Goal: Find contact information: Find contact information

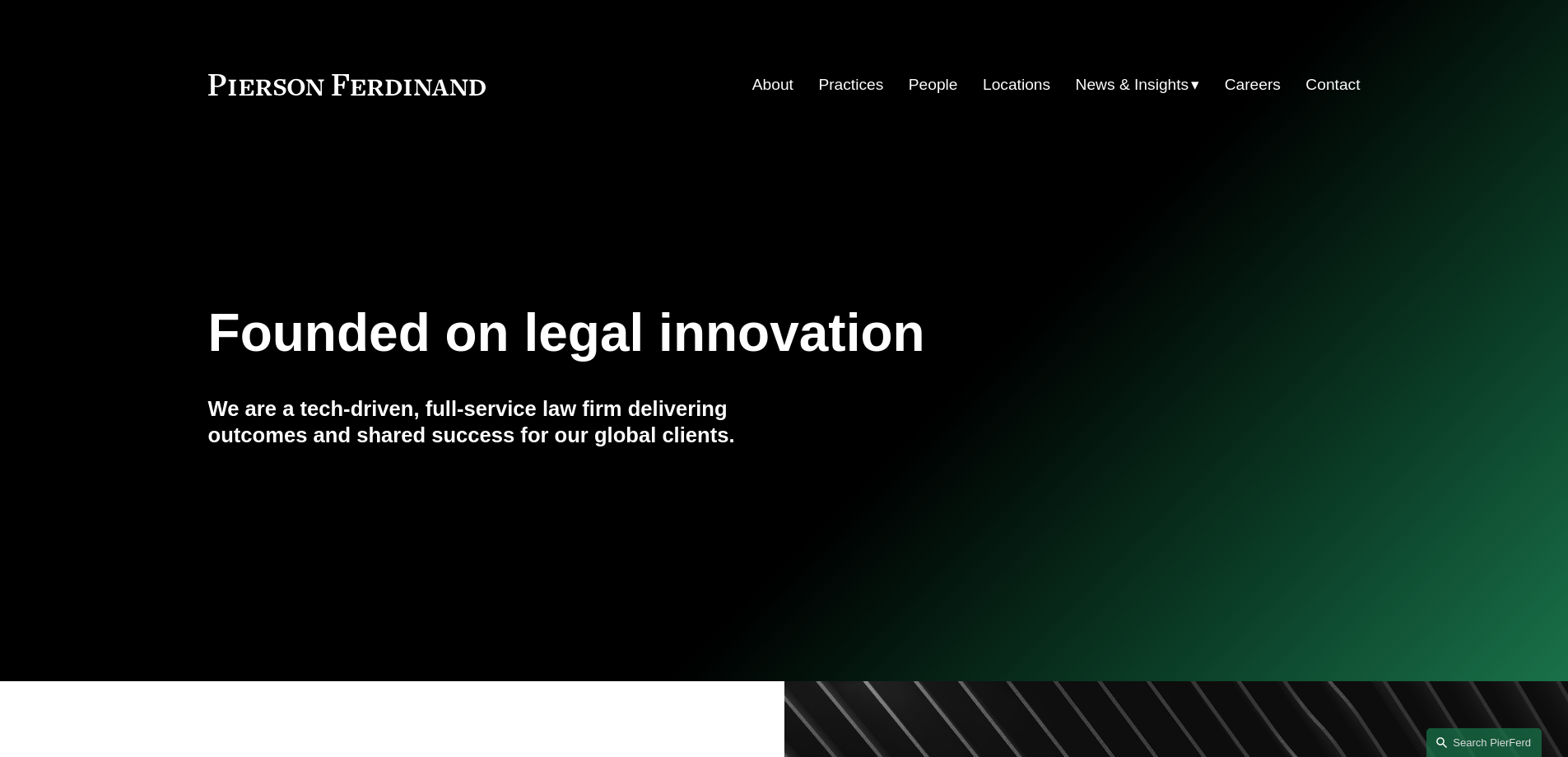
click at [1001, 76] on div "Skip to Content About Practices People Locations" at bounding box center [784, 84] width 1568 height 97
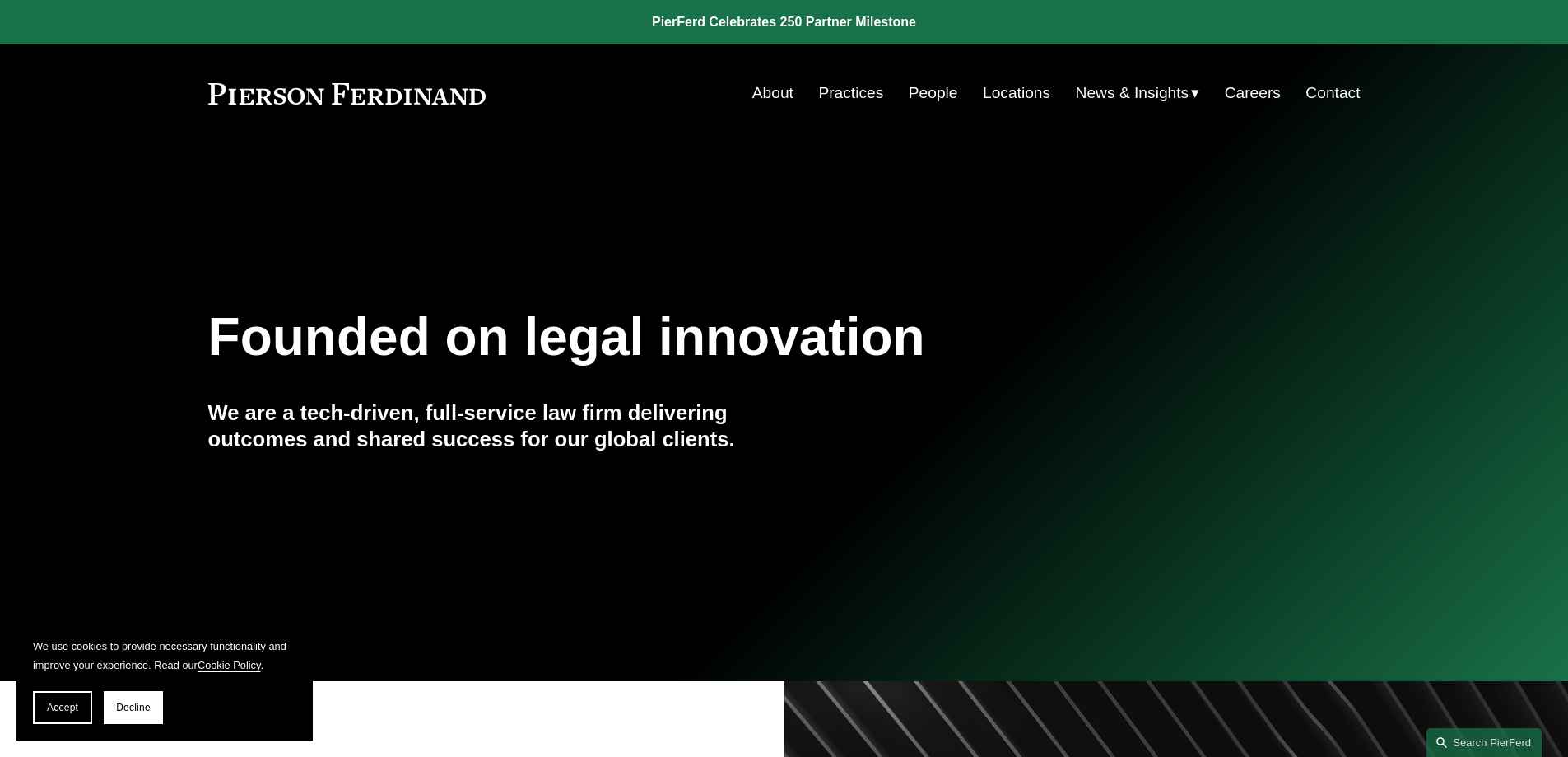
click at [994, 93] on link "Locations" at bounding box center [1017, 93] width 68 height 31
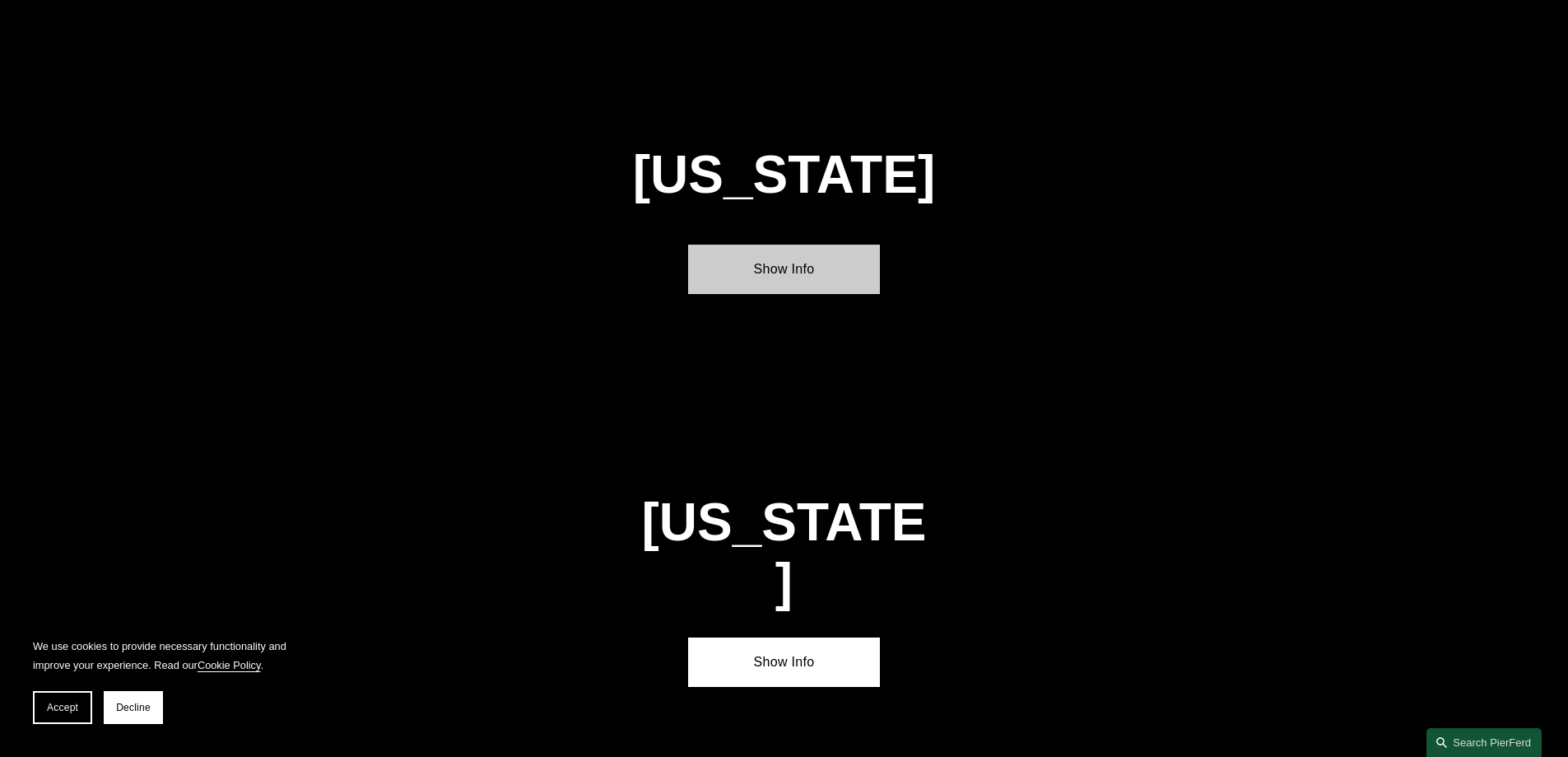
scroll to position [2059, 0]
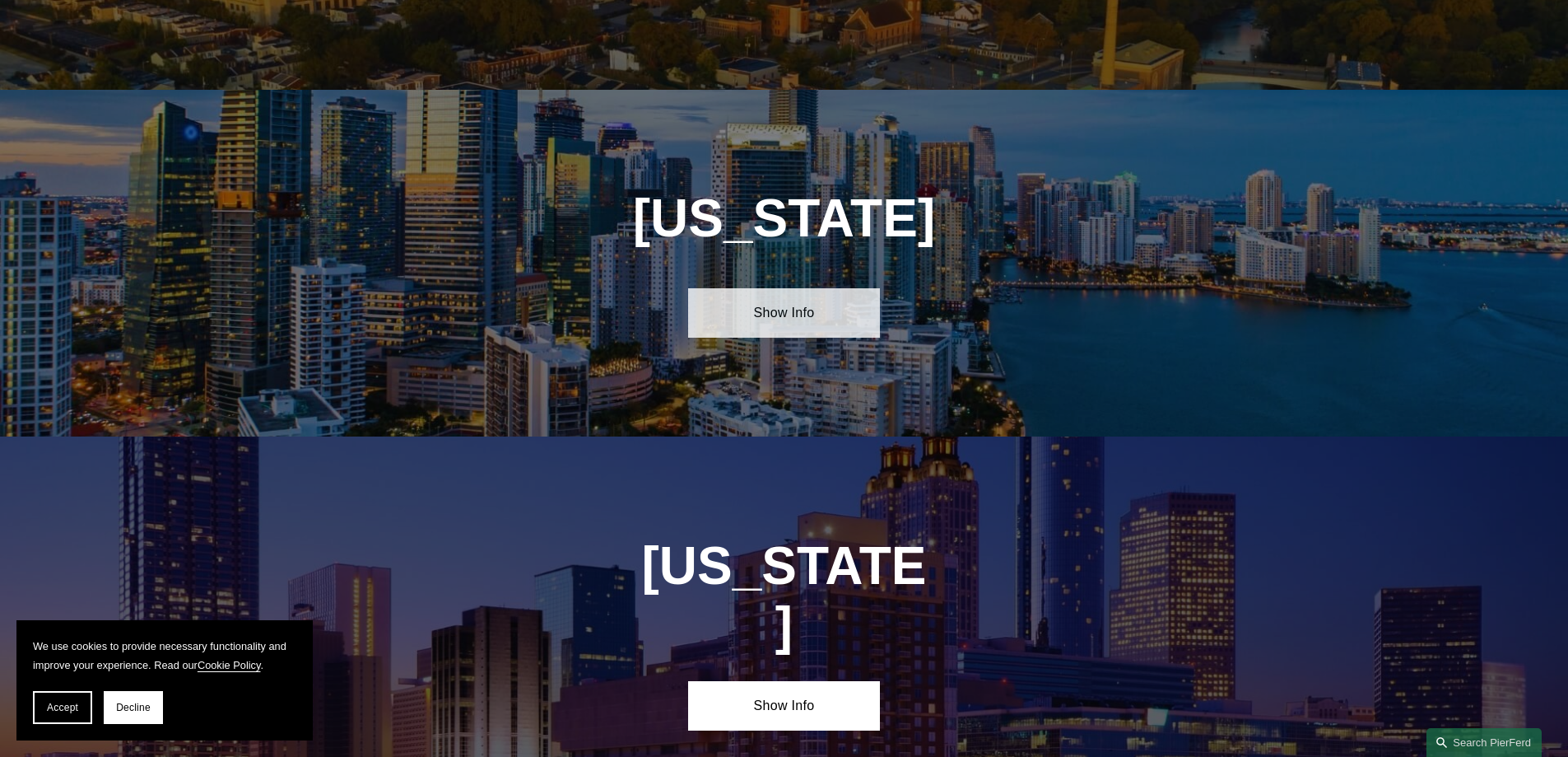
click at [778, 301] on link "Show Info" at bounding box center [783, 312] width 192 height 49
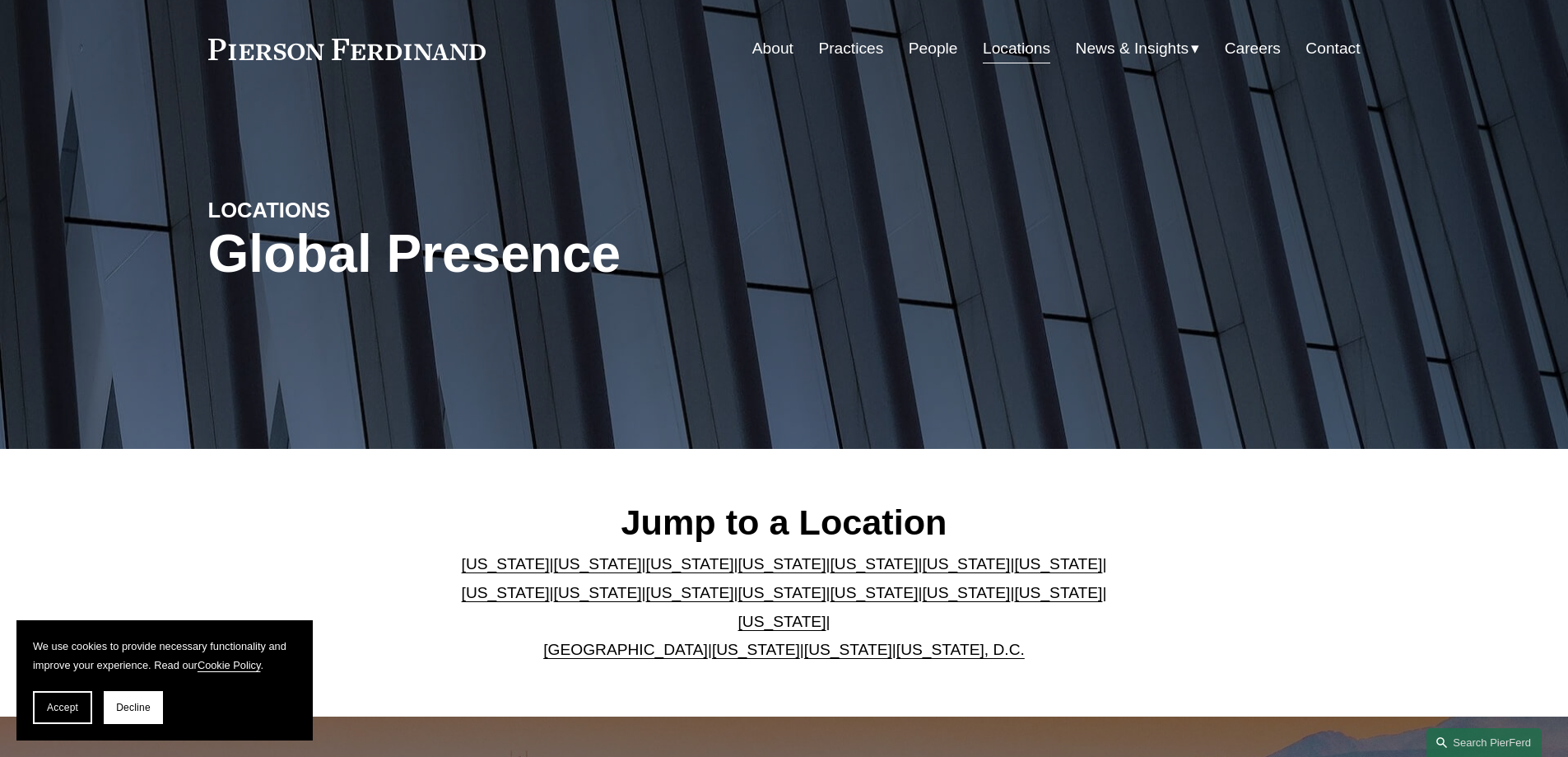
scroll to position [0, 0]
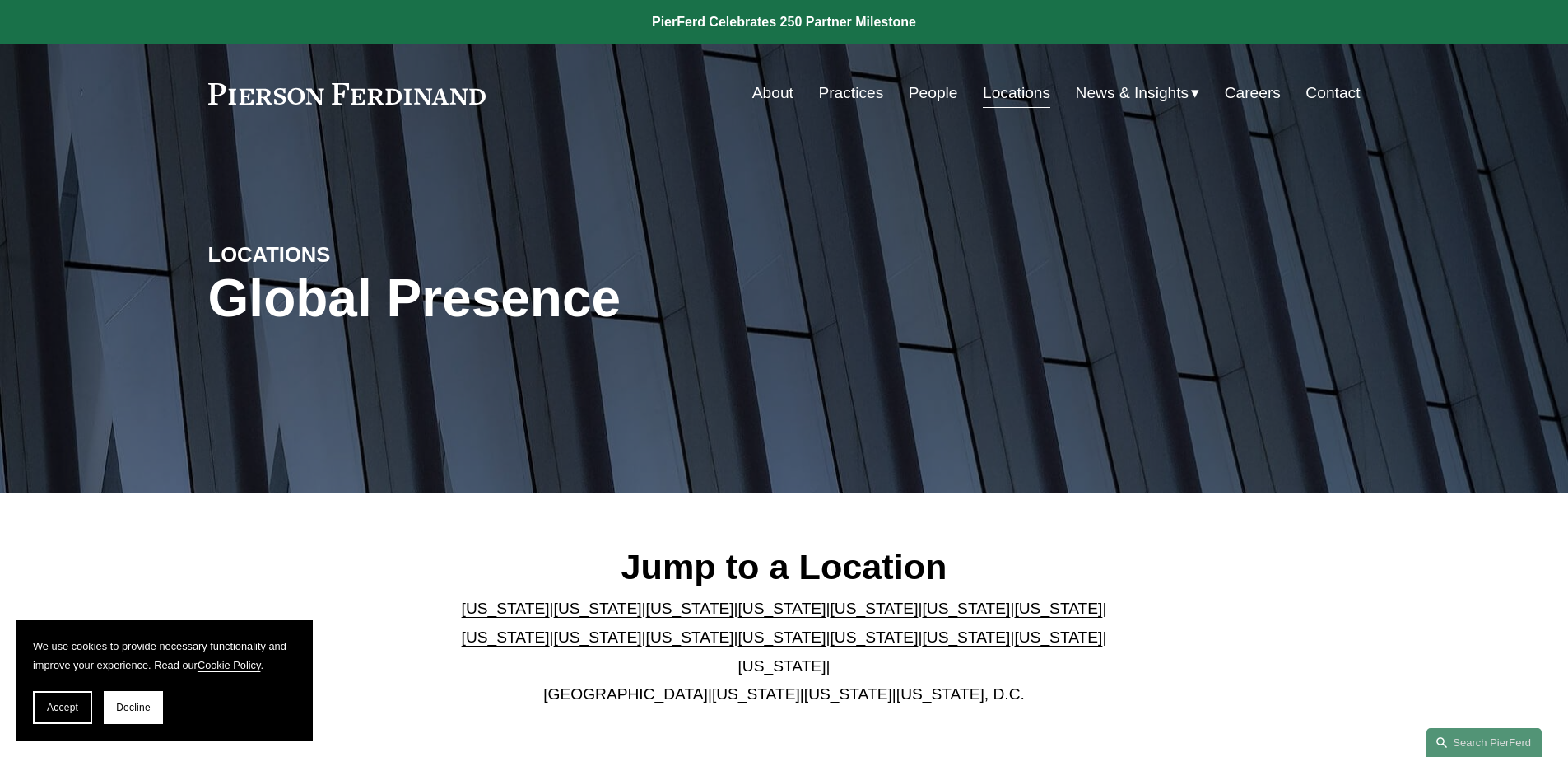
click at [931, 86] on link "People" at bounding box center [933, 93] width 49 height 31
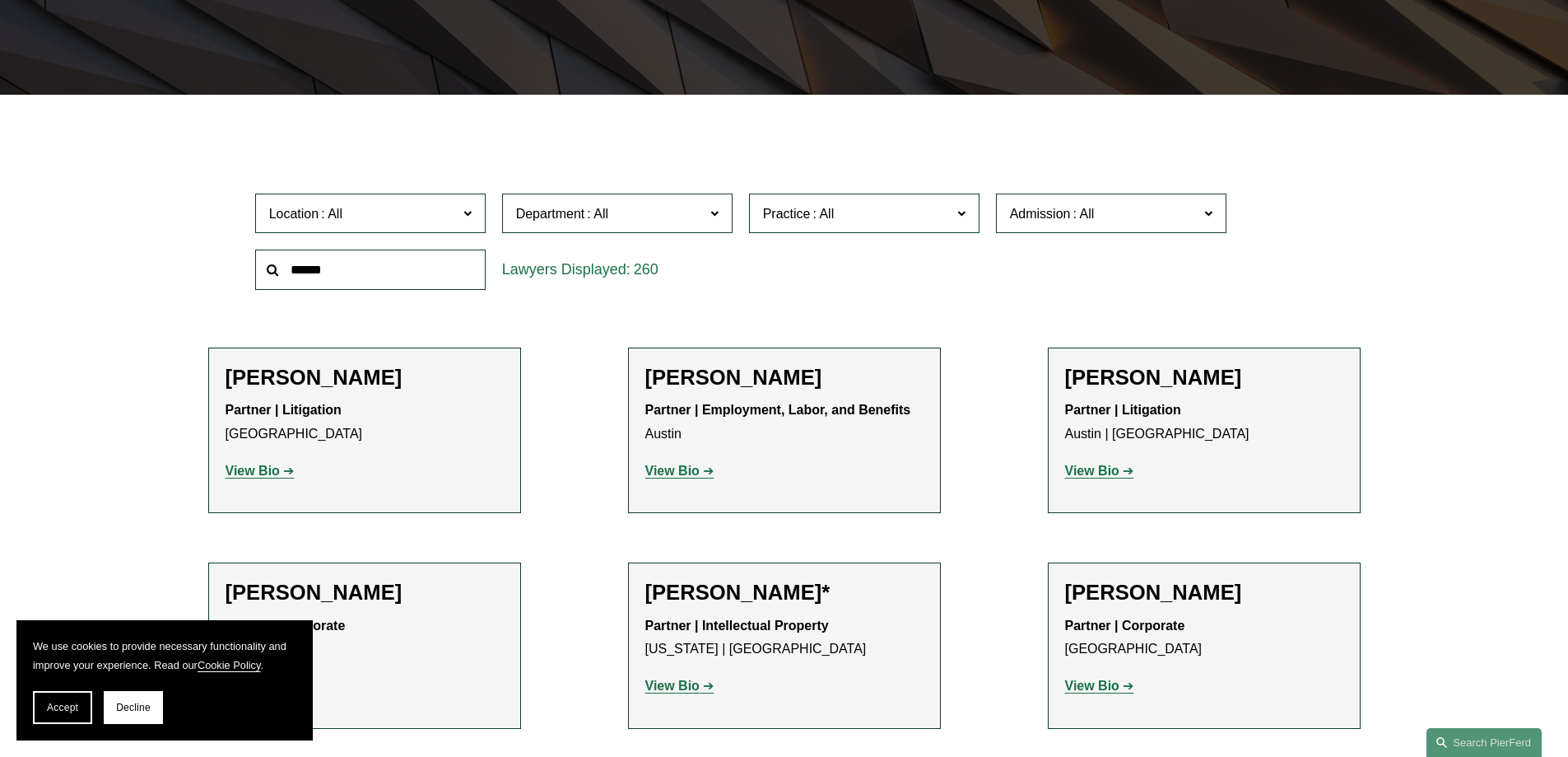
scroll to position [412, 0]
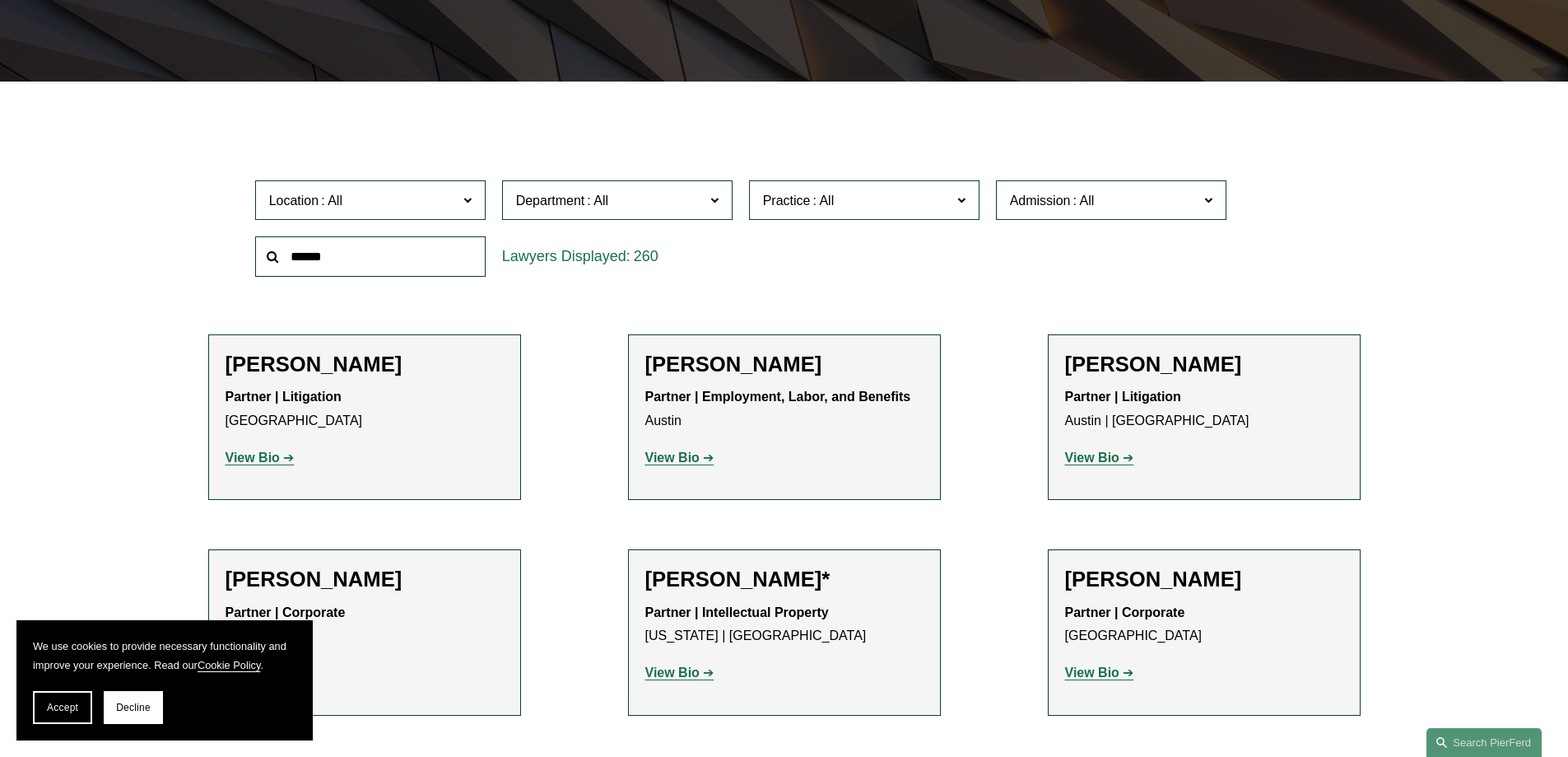
click at [315, 255] on input "text" at bounding box center [370, 256] width 230 height 41
type input "****"
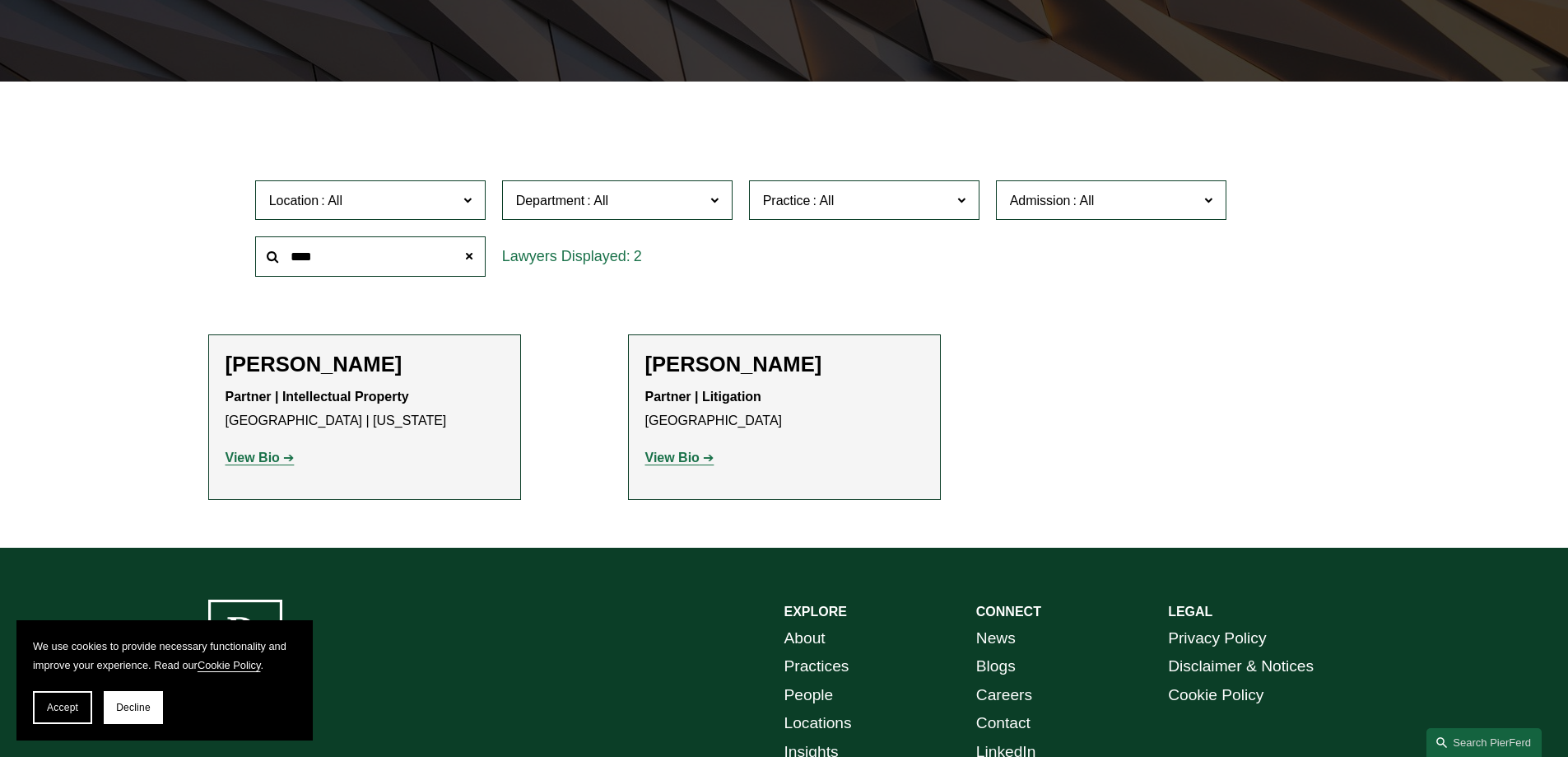
click at [248, 452] on strong "View Bio" at bounding box center [253, 457] width 55 height 14
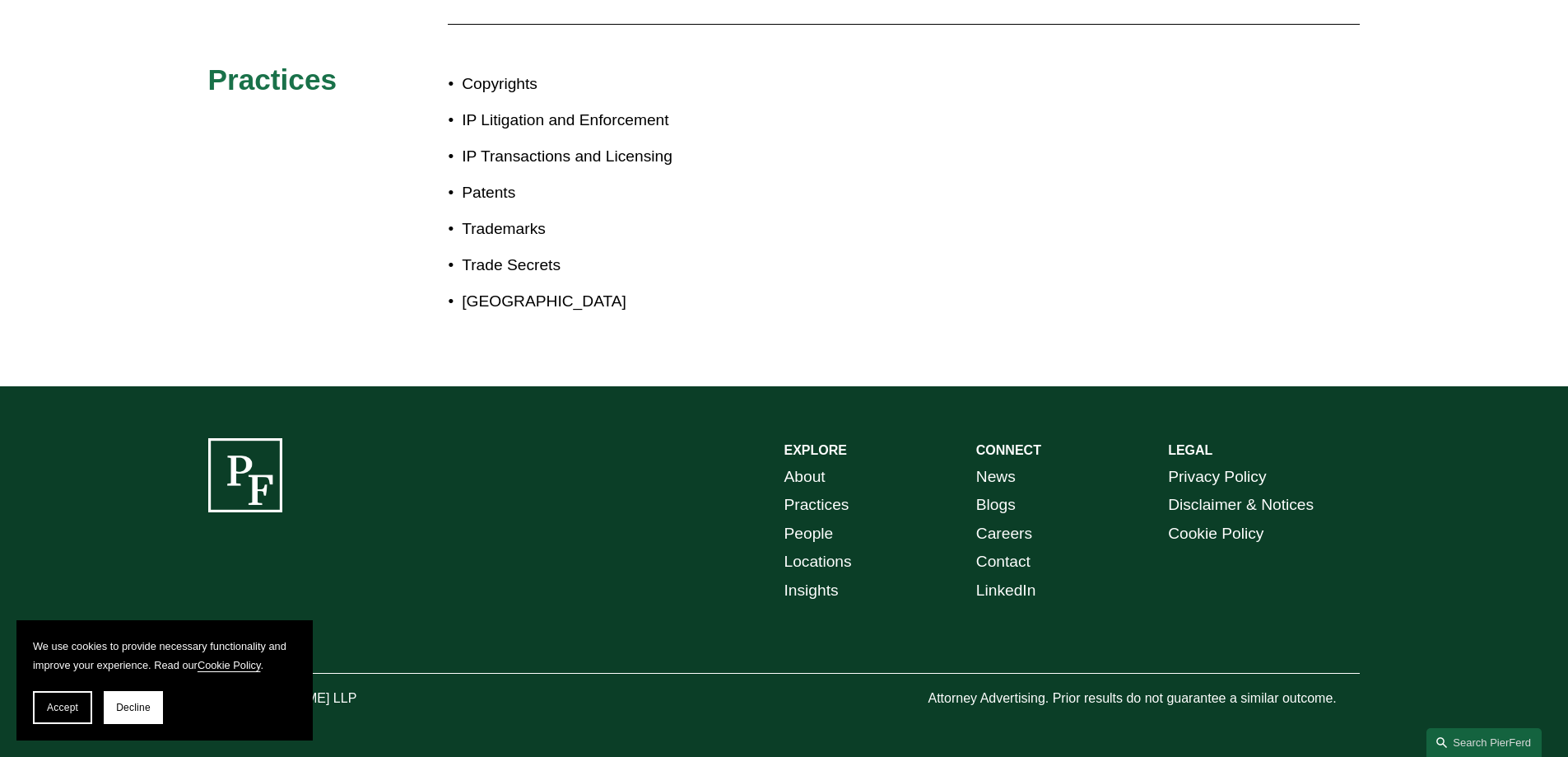
scroll to position [1029, 0]
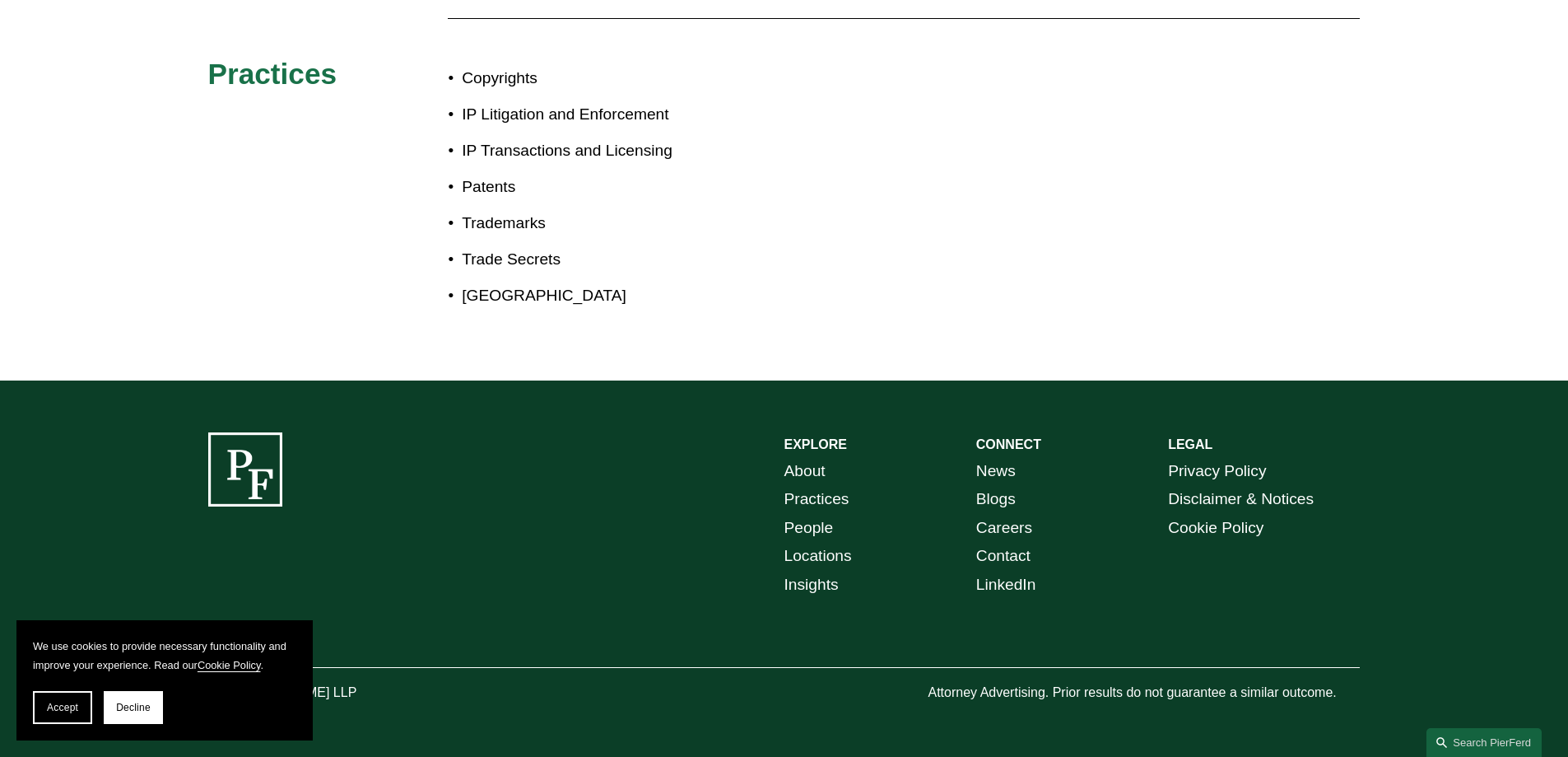
click at [809, 562] on link "Locations" at bounding box center [818, 556] width 68 height 29
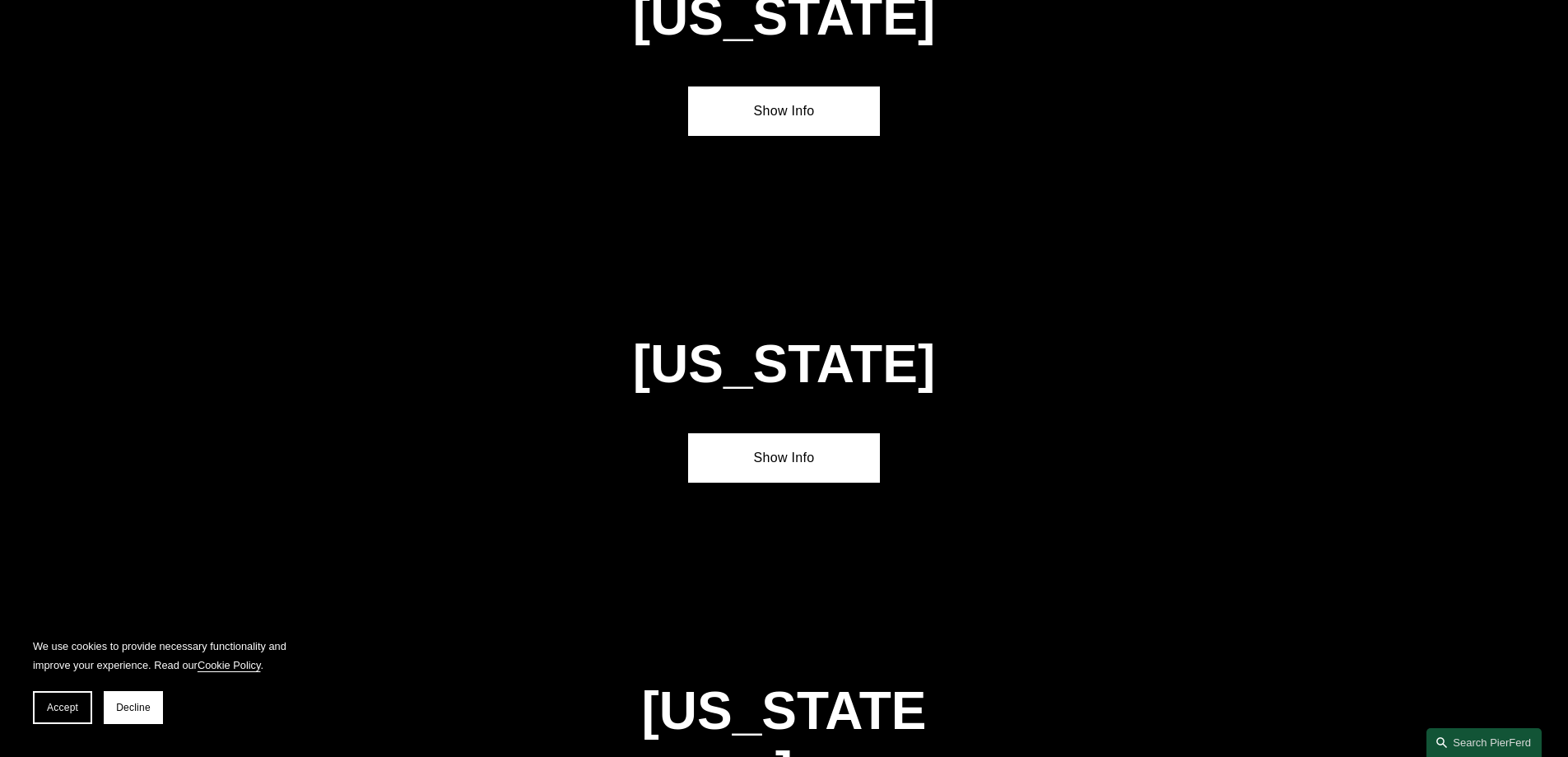
scroll to position [4447, 0]
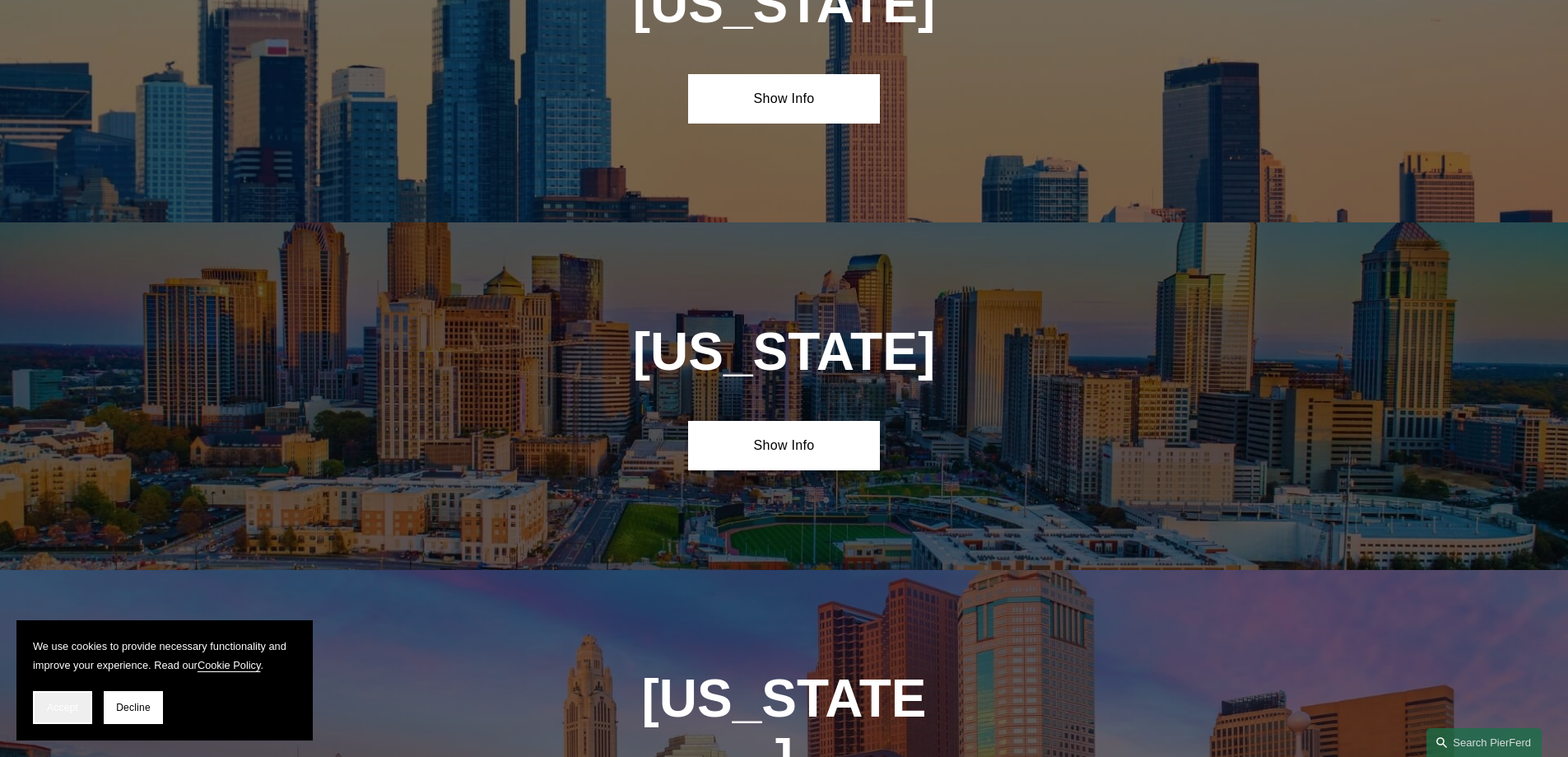
click at [42, 698] on button "Accept" at bounding box center [62, 707] width 59 height 33
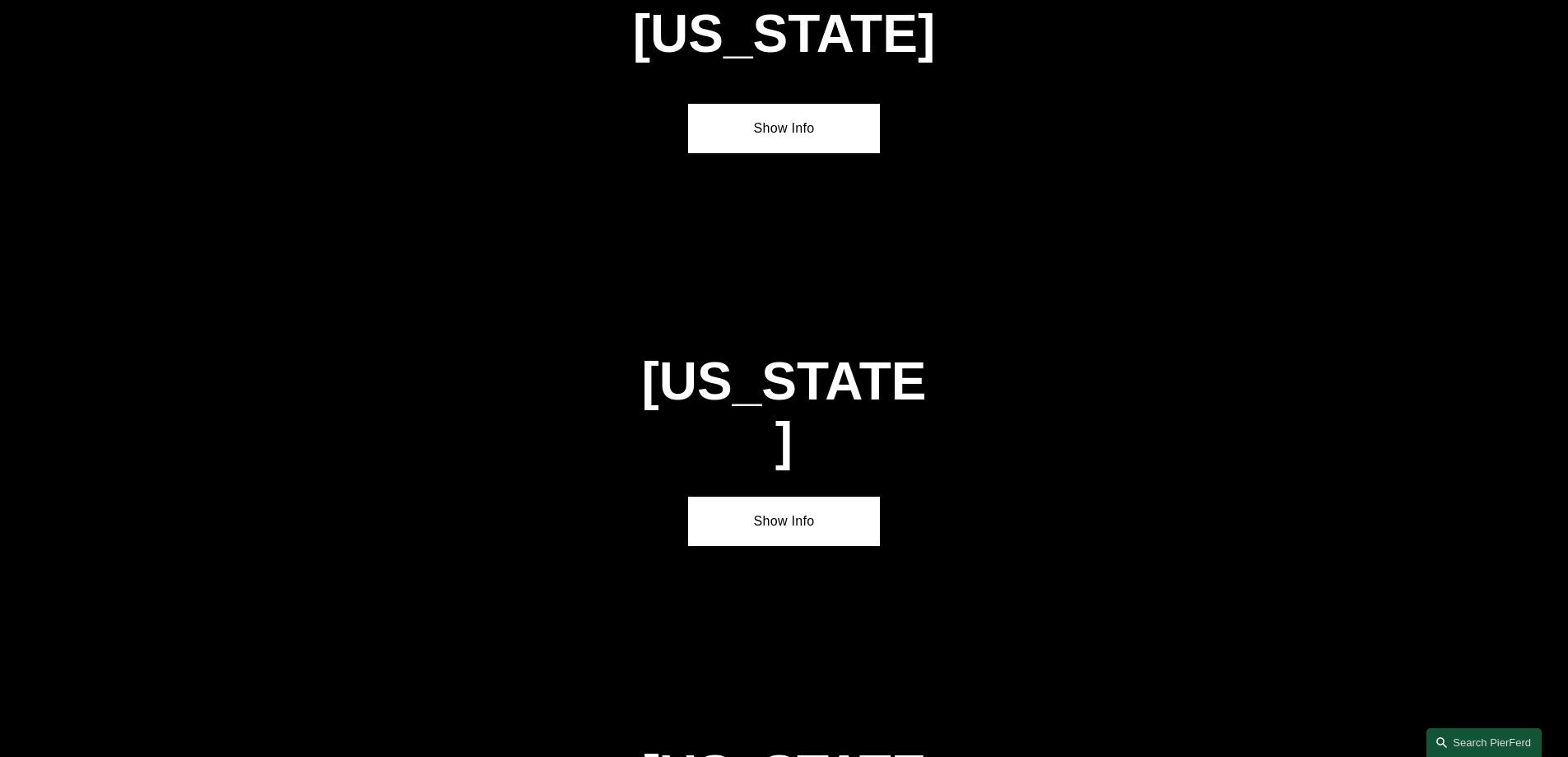
scroll to position [2100, 0]
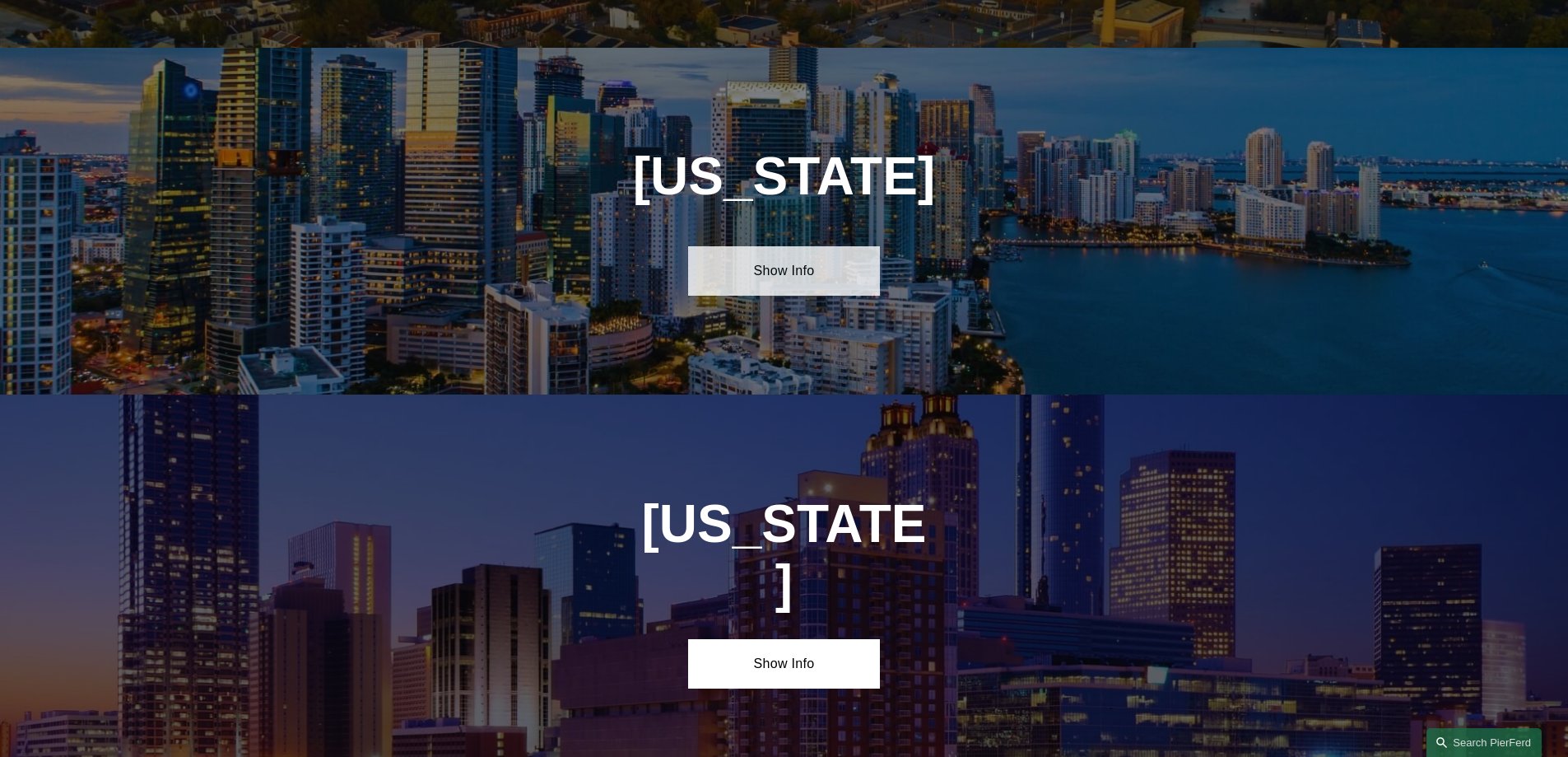
click at [764, 255] on link "Show Info" at bounding box center [783, 271] width 192 height 49
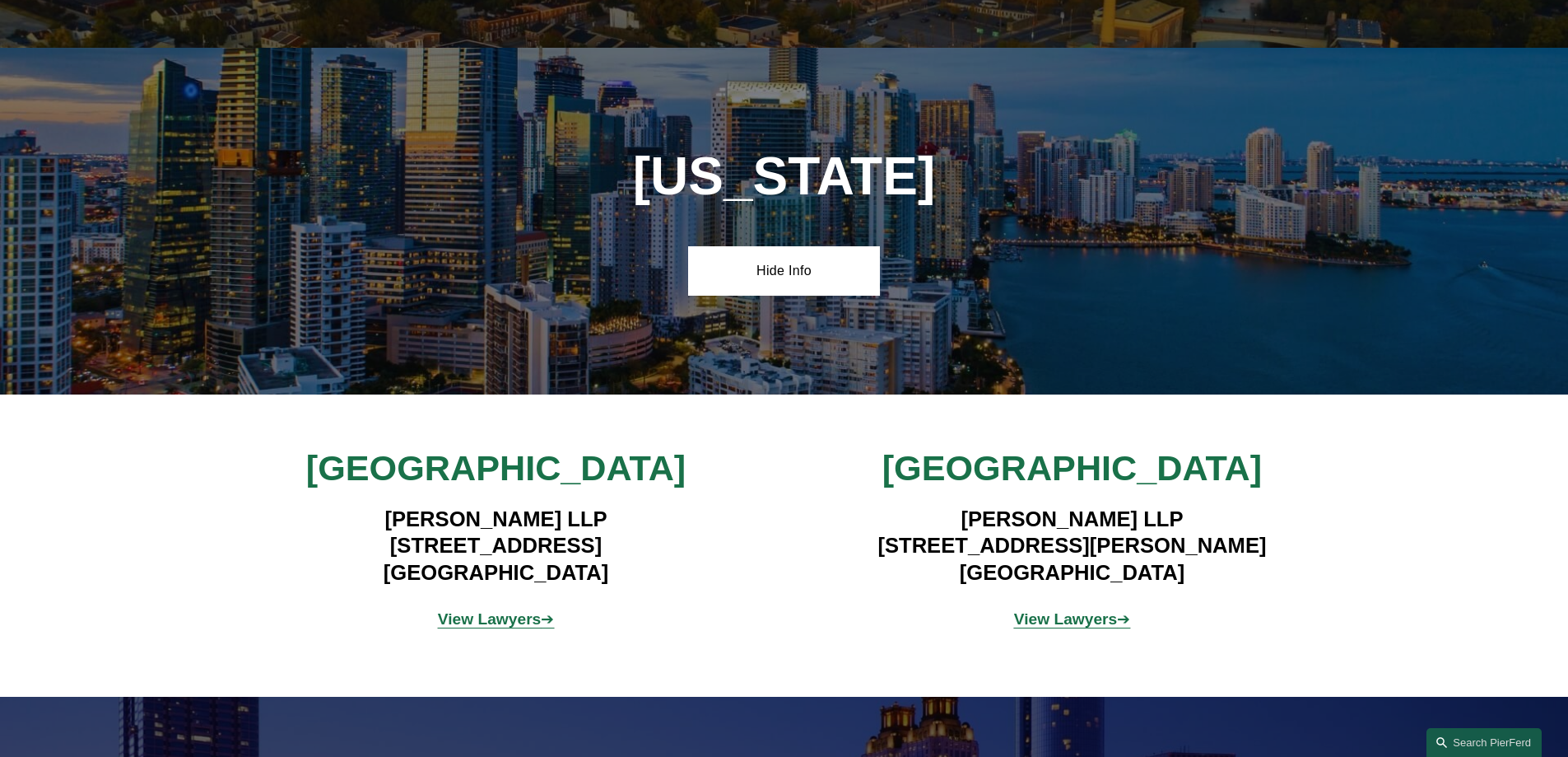
drag, startPoint x: 337, startPoint y: 532, endPoint x: 651, endPoint y: 526, distance: 314.1
click at [651, 526] on h4 "[PERSON_NAME] LLP [STREET_ADDRESS]" at bounding box center [495, 546] width 480 height 80
copy h4 "[STREET_ADDRESS]"
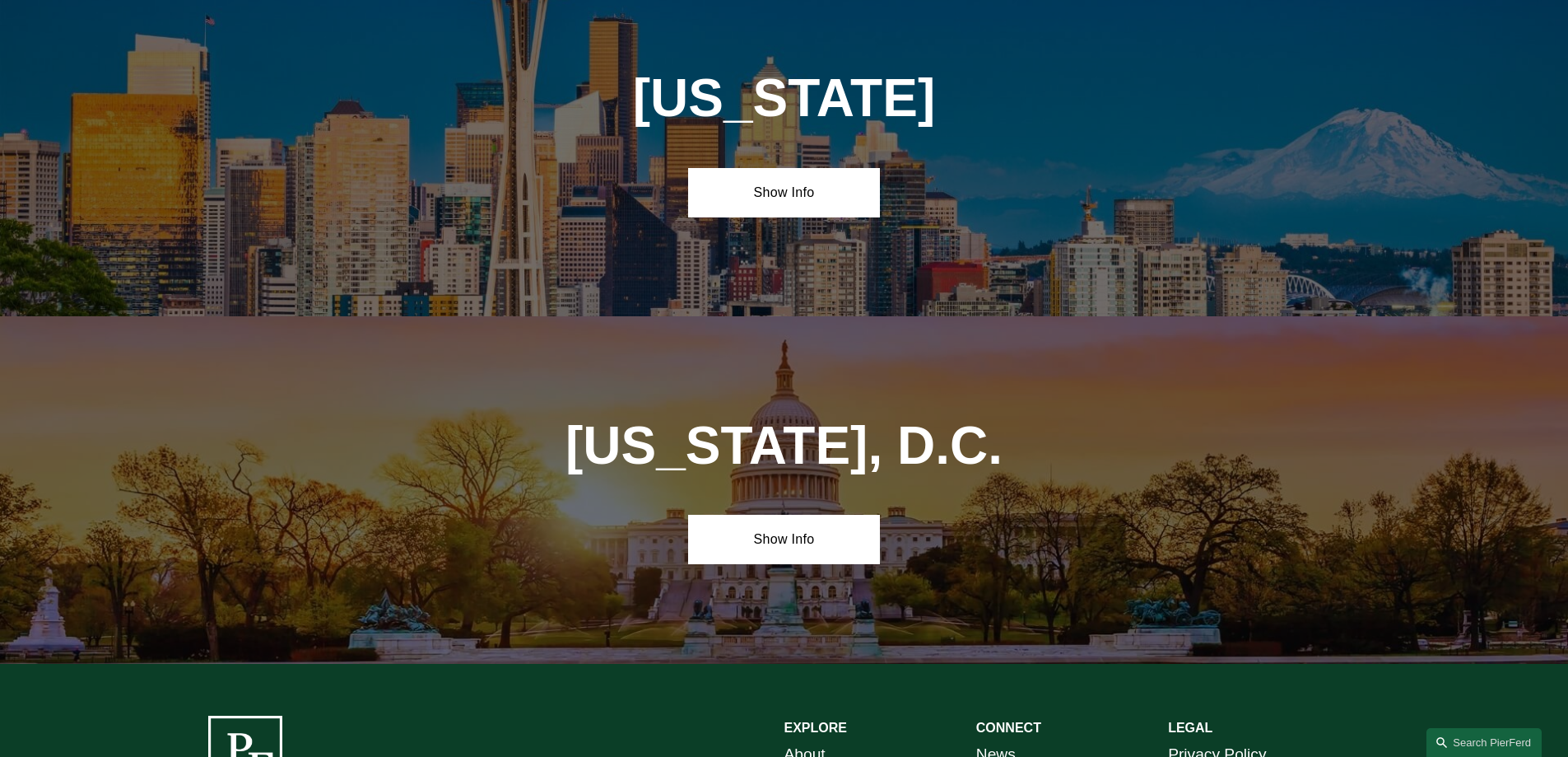
scroll to position [7261, 0]
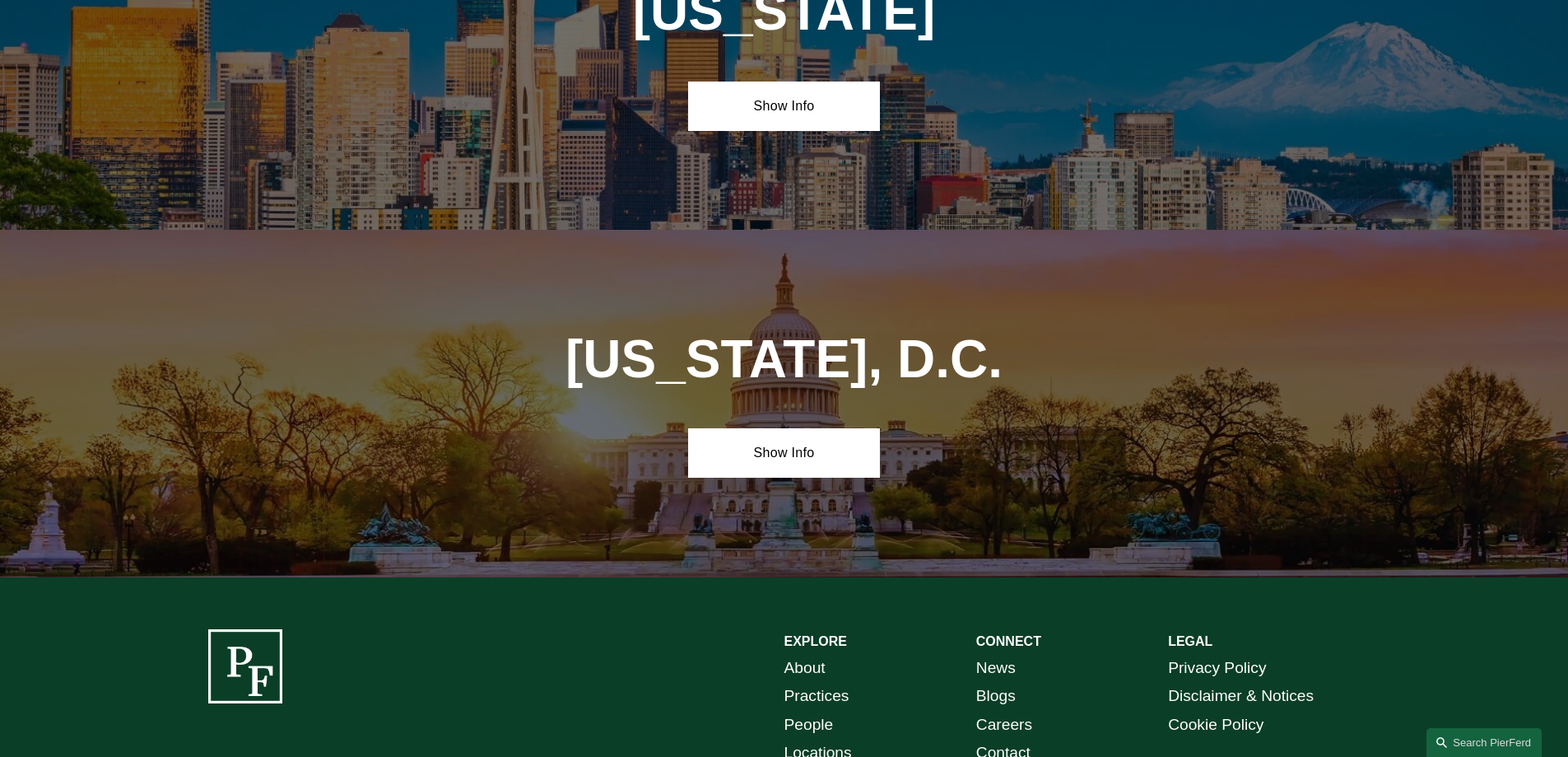
drag, startPoint x: 223, startPoint y: 690, endPoint x: 341, endPoint y: 677, distance: 118.7
copy p "[PERSON_NAME]"
click at [803, 429] on link "Show Info" at bounding box center [783, 453] width 192 height 49
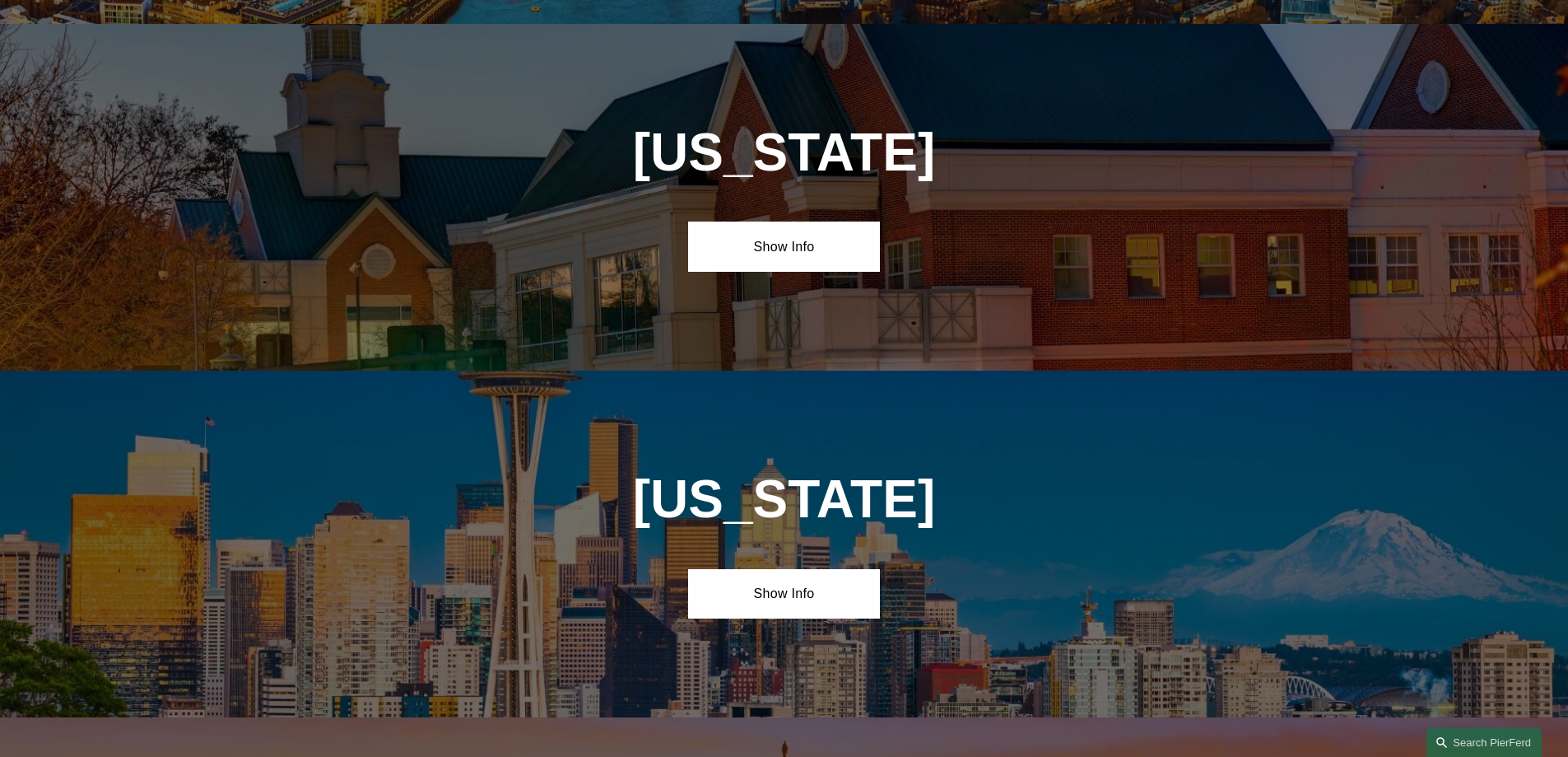
scroll to position [6686, 0]
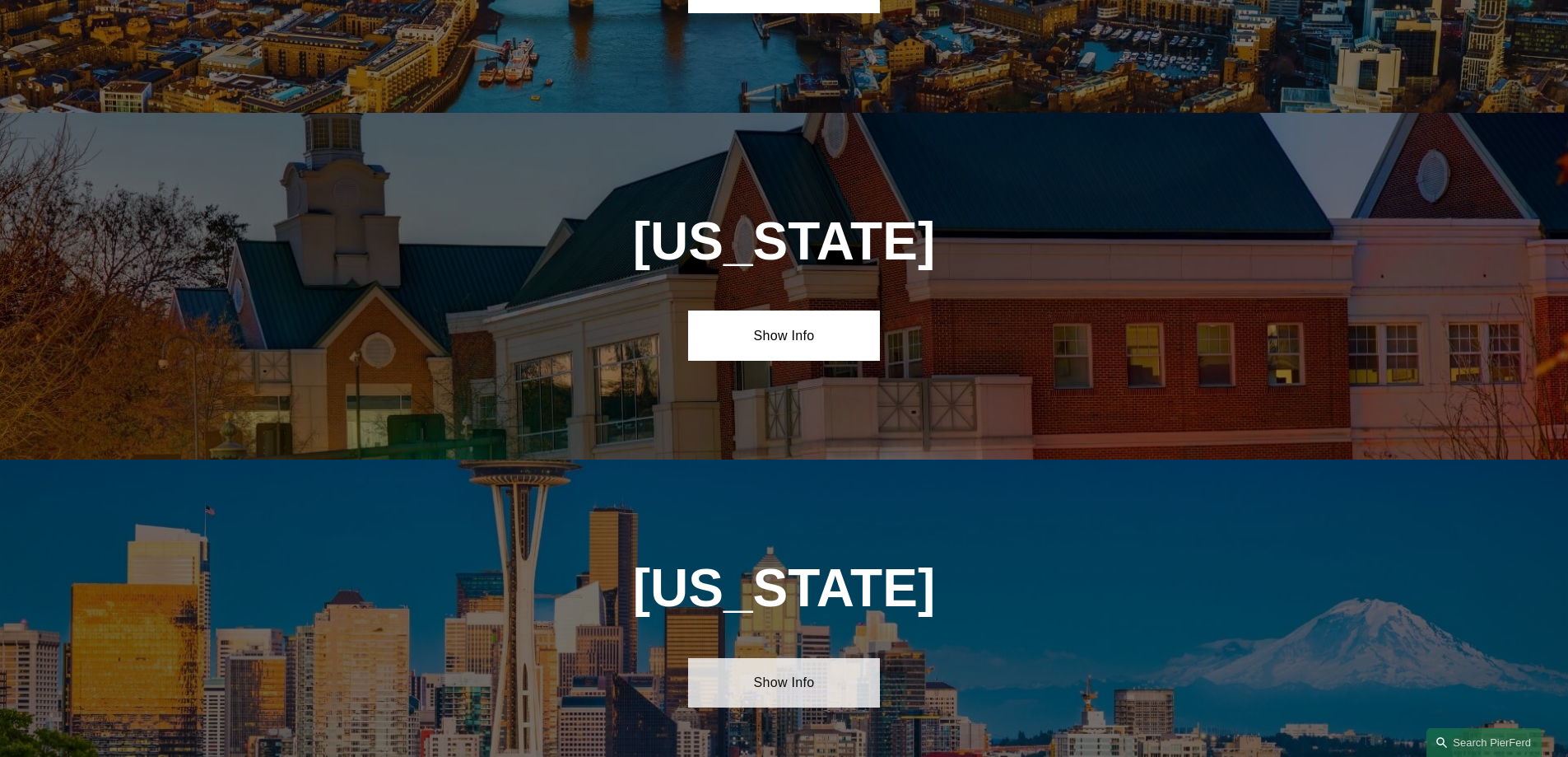
click at [822, 658] on link "Show Info" at bounding box center [783, 682] width 192 height 49
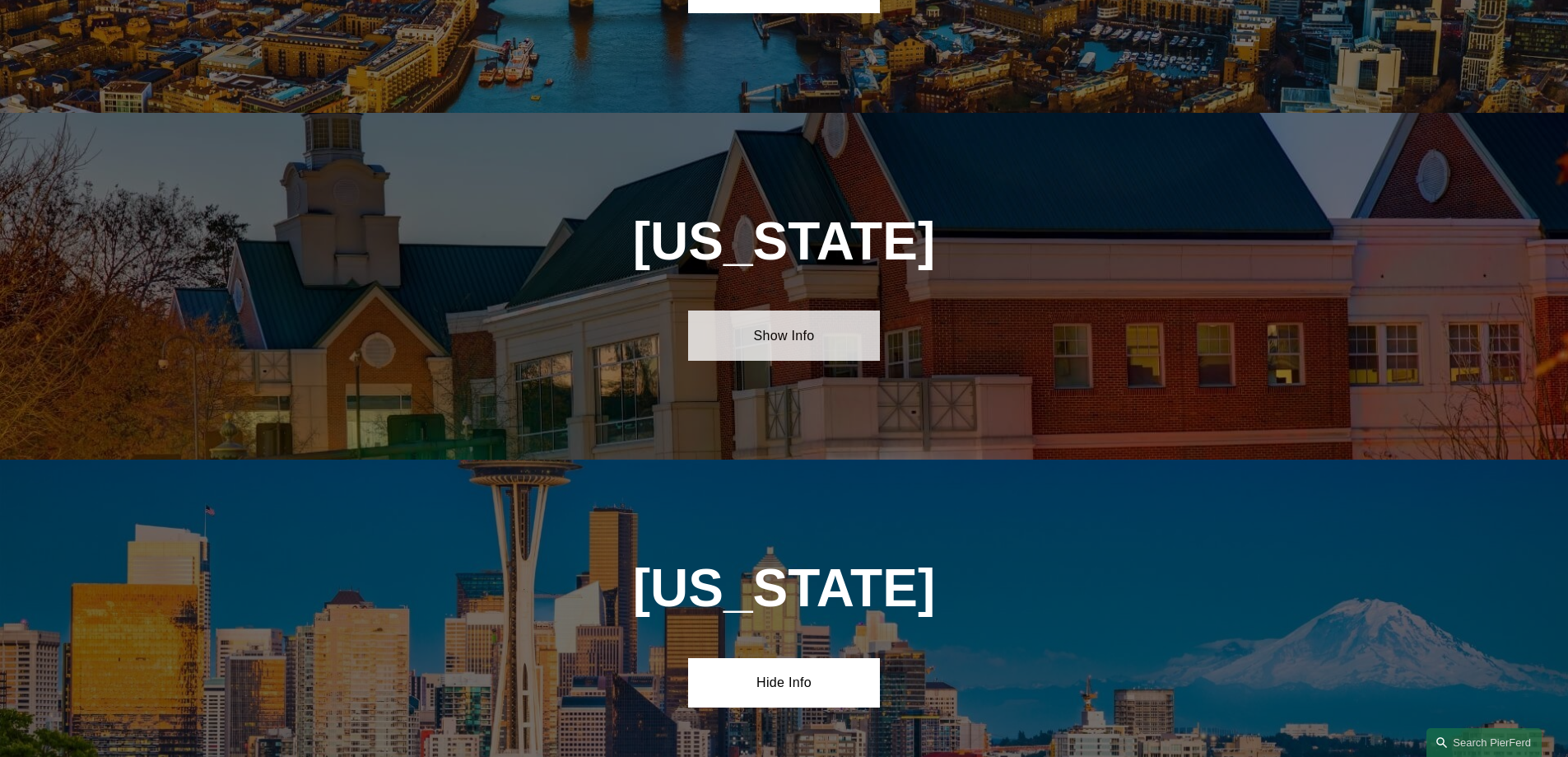
click at [788, 311] on link "Show Info" at bounding box center [783, 335] width 192 height 49
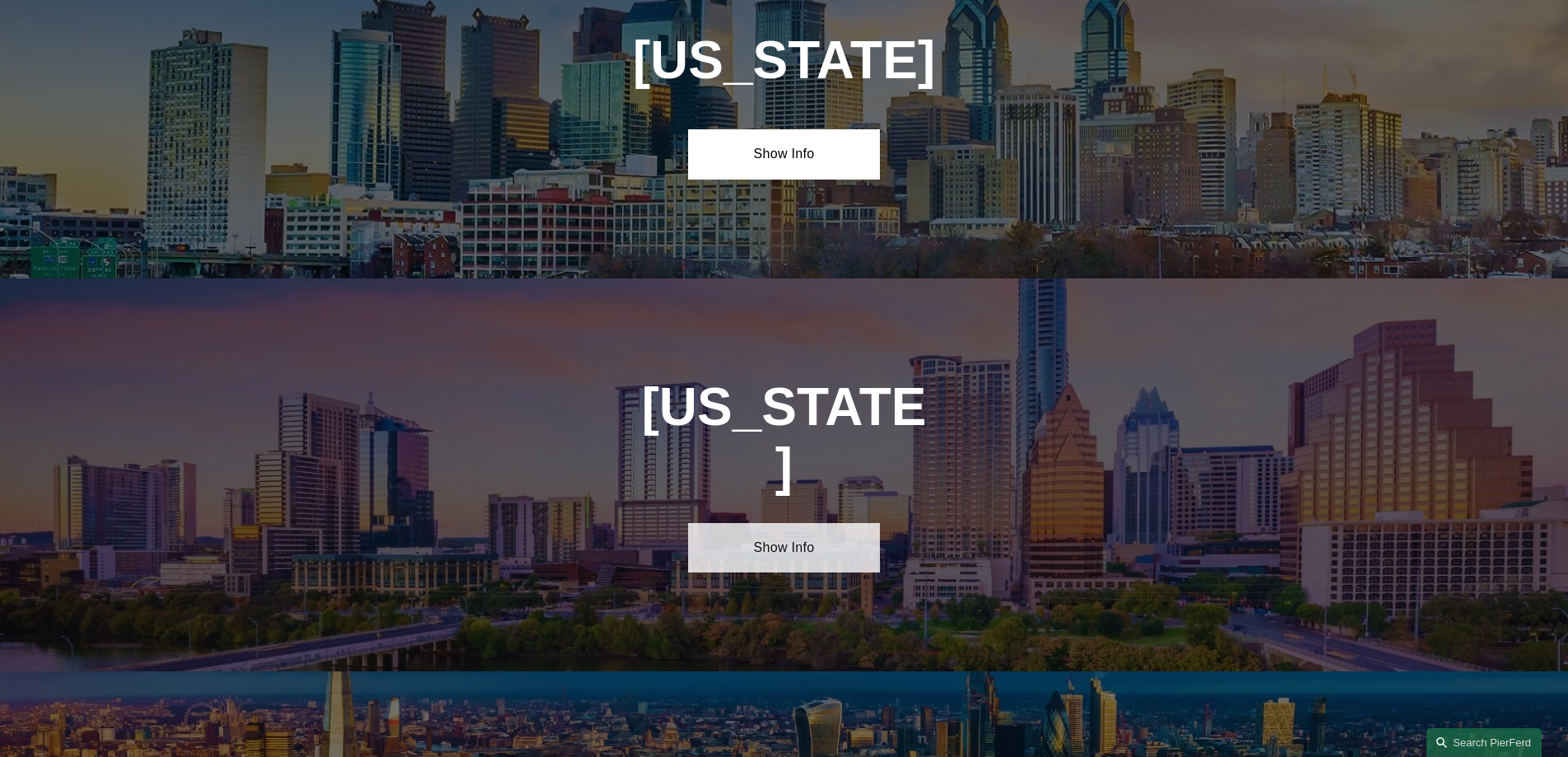
click at [764, 523] on link "Show Info" at bounding box center [783, 547] width 192 height 49
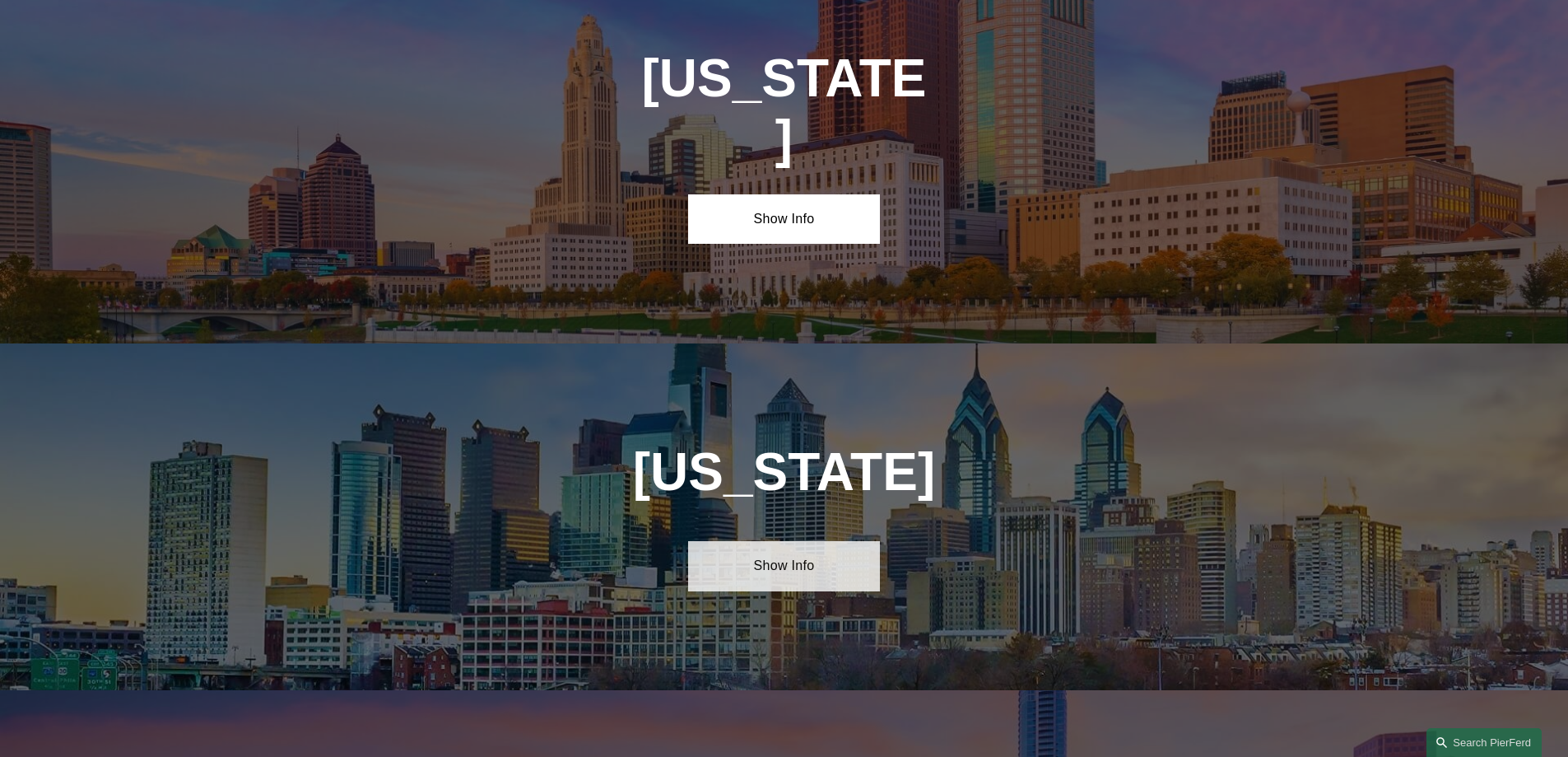
click at [773, 541] on link "Show Info" at bounding box center [783, 565] width 192 height 49
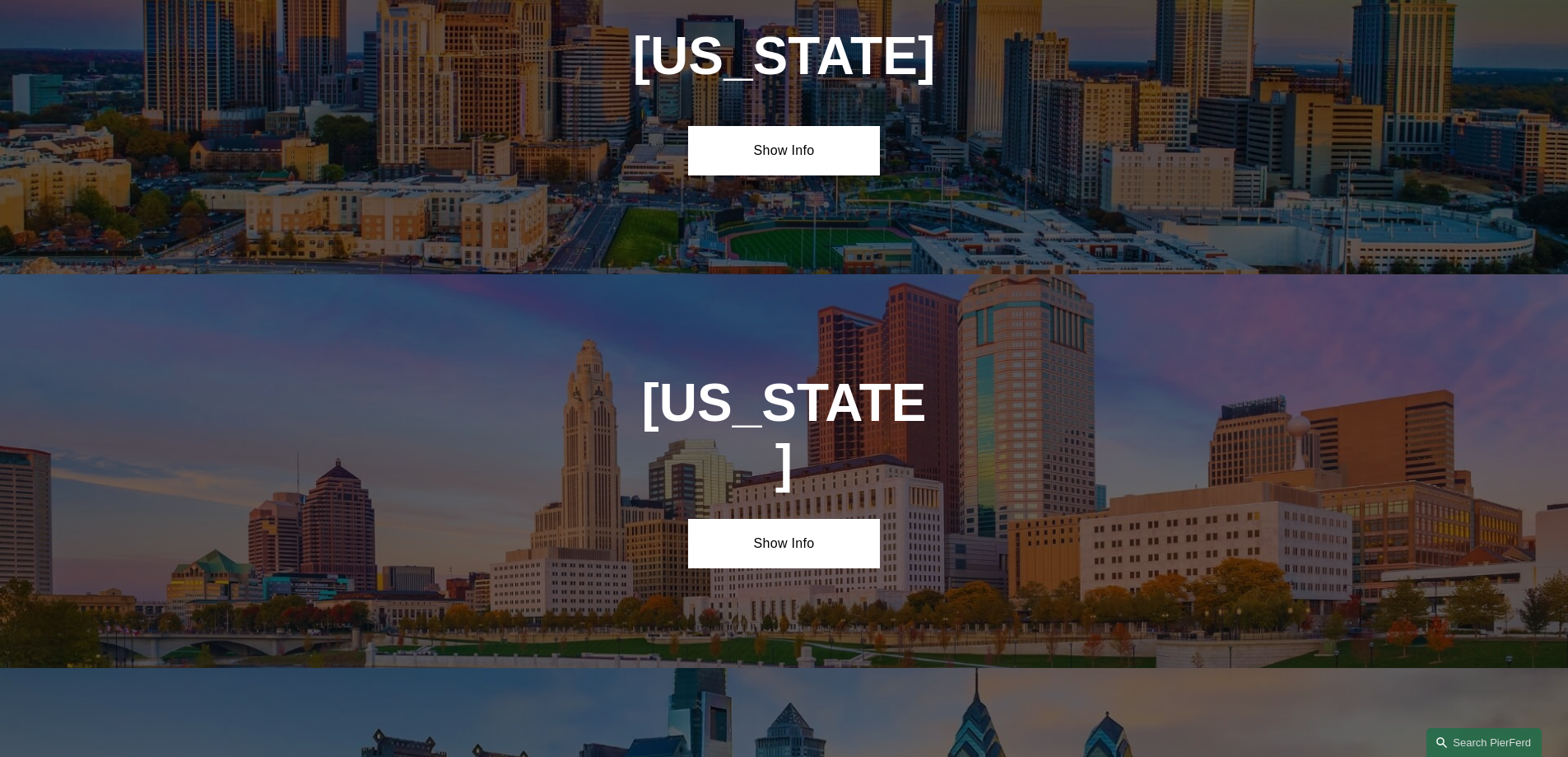
scroll to position [5038, 0]
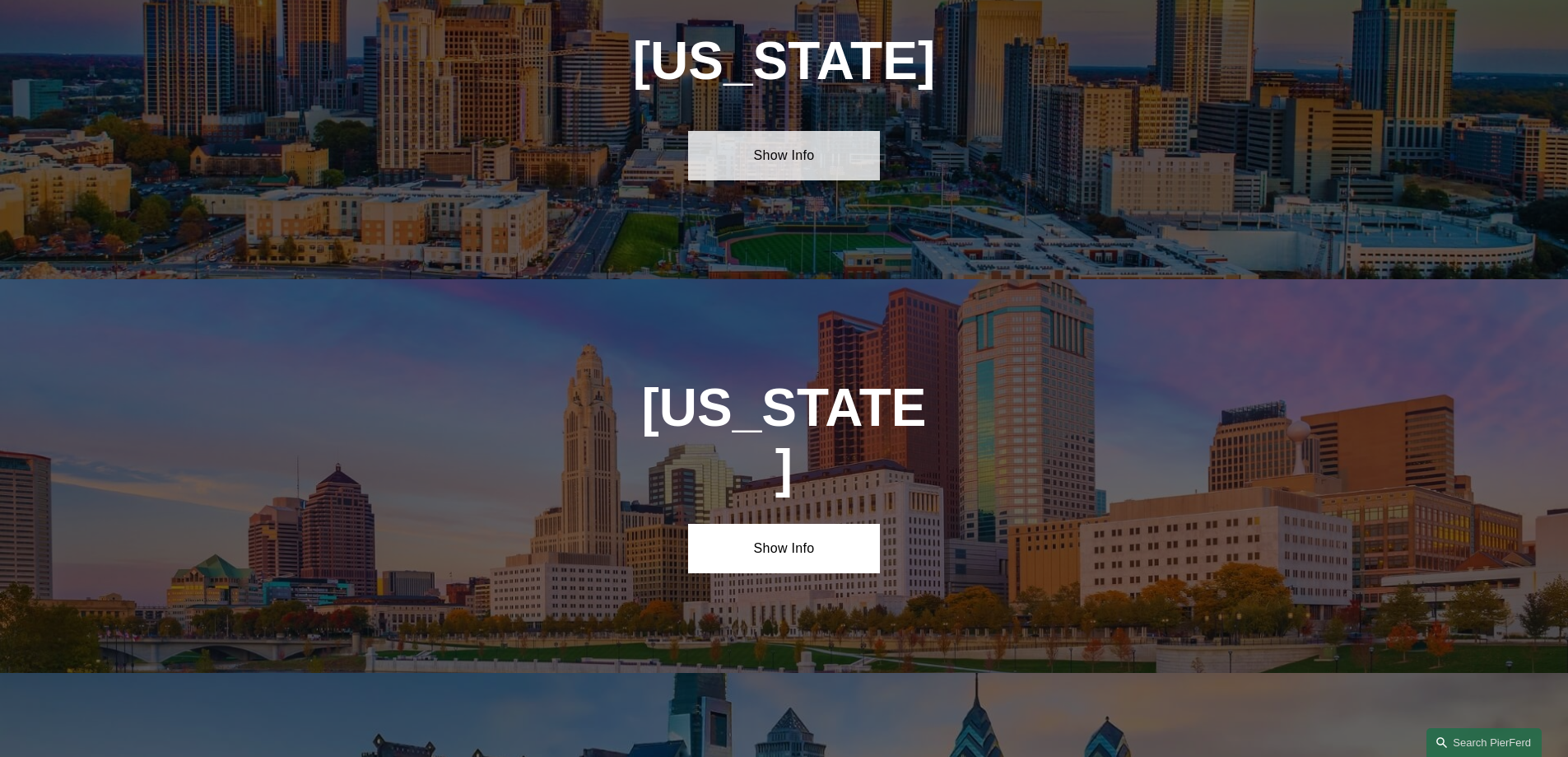
click at [790, 131] on link "Show Info" at bounding box center [783, 156] width 192 height 49
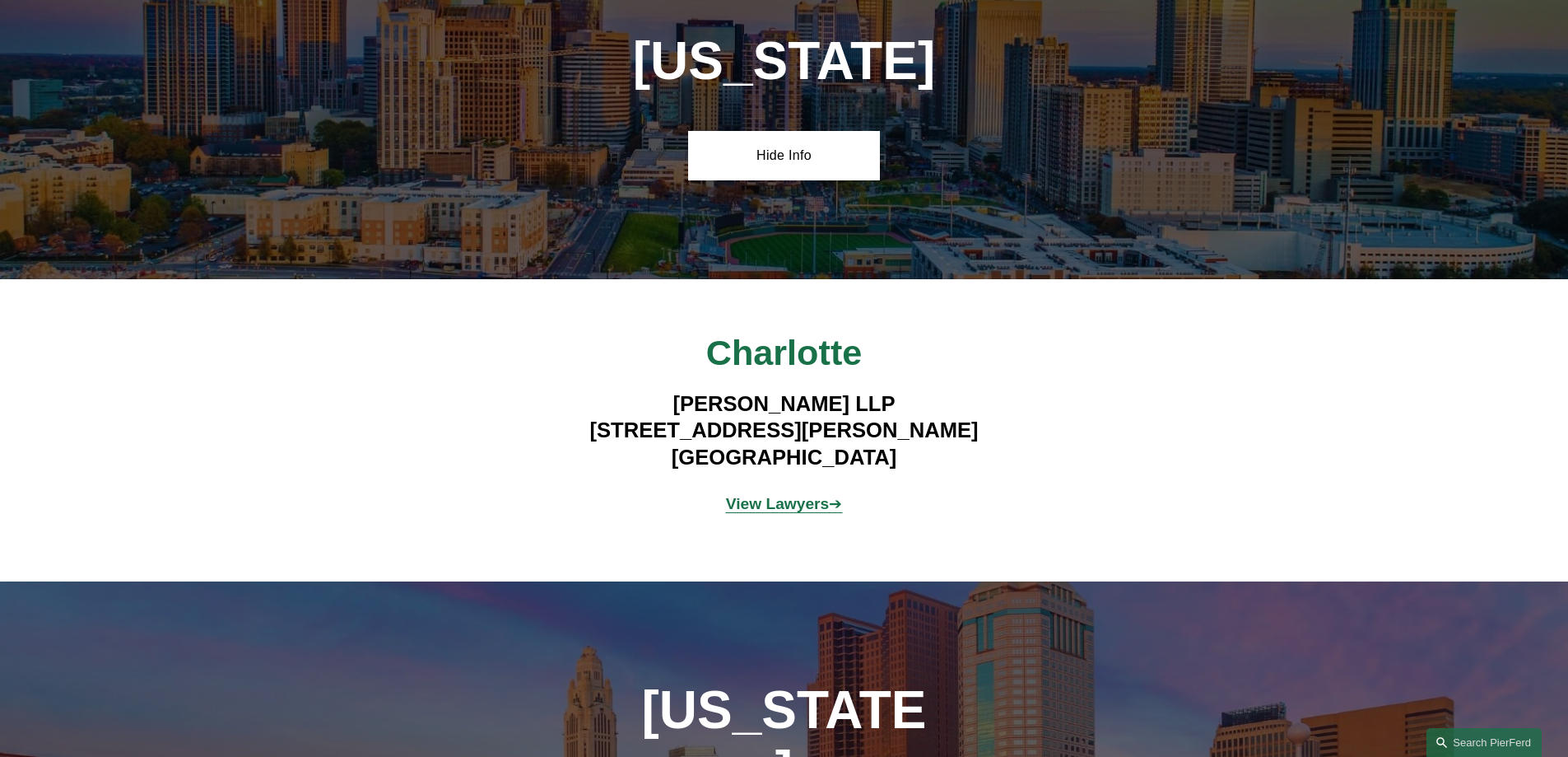
drag, startPoint x: 771, startPoint y: 711, endPoint x: 769, endPoint y: 675, distance: 36.1
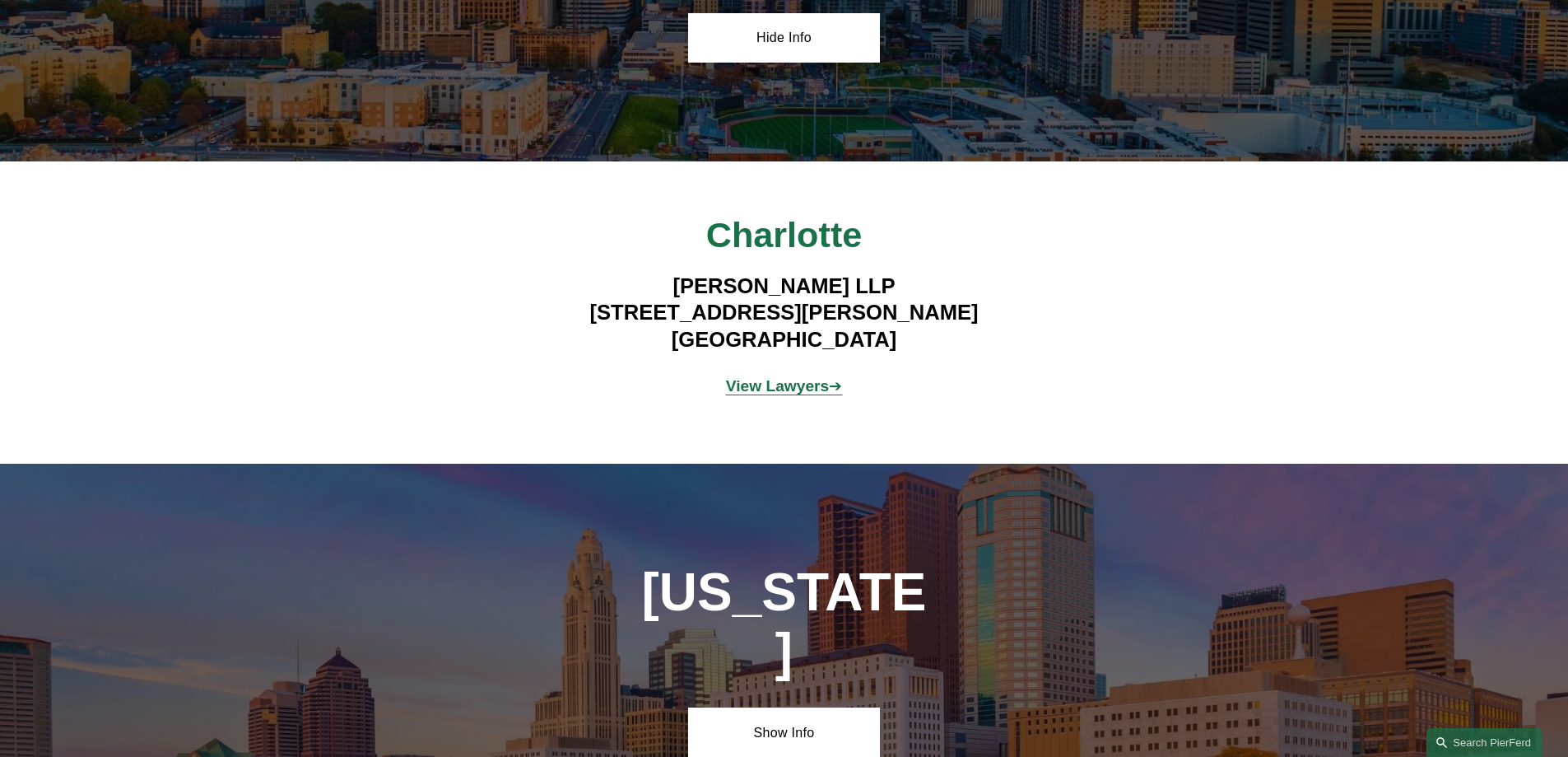
scroll to position [5532, 0]
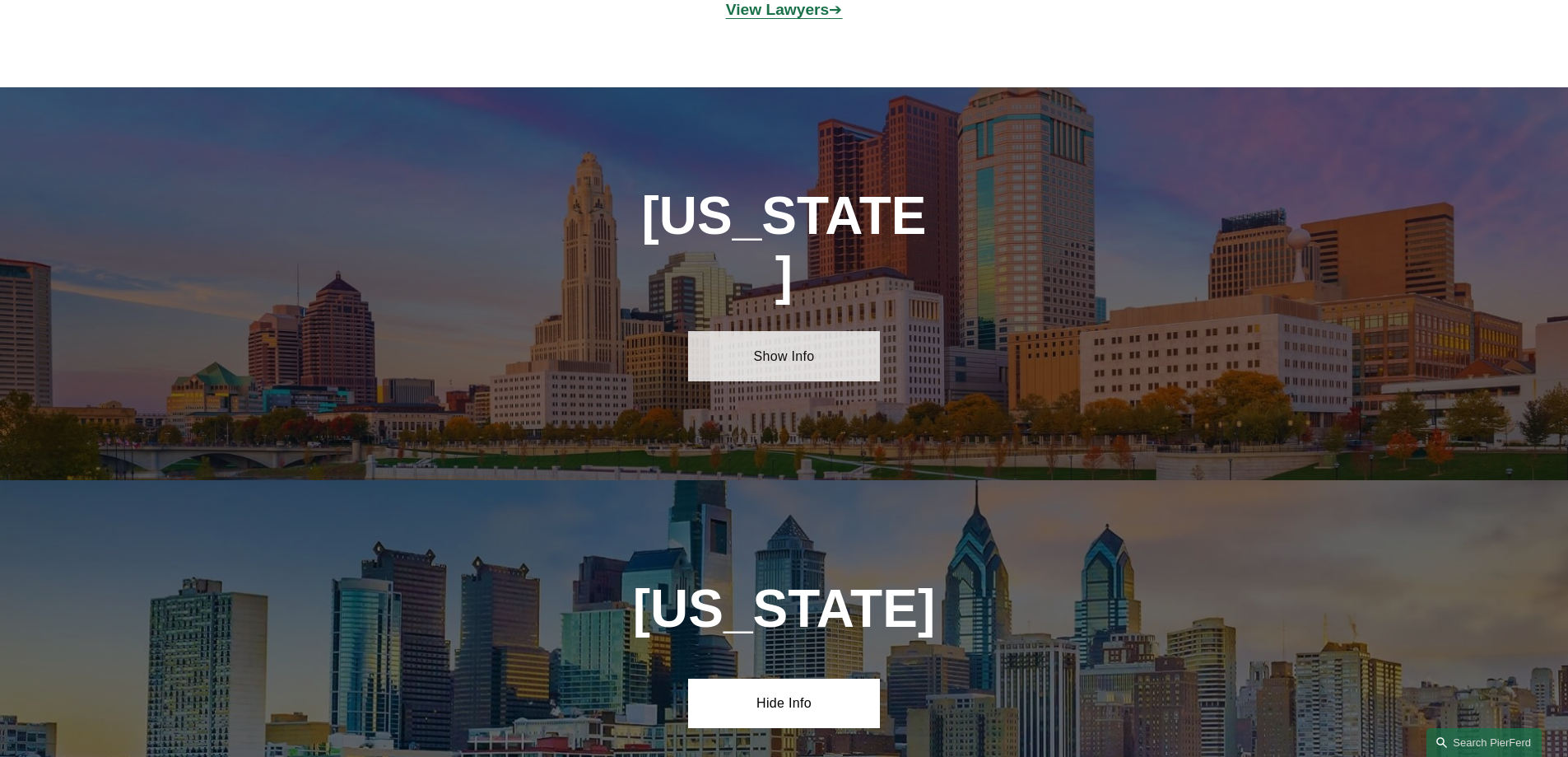
click at [790, 331] on link "Show Info" at bounding box center [783, 356] width 192 height 49
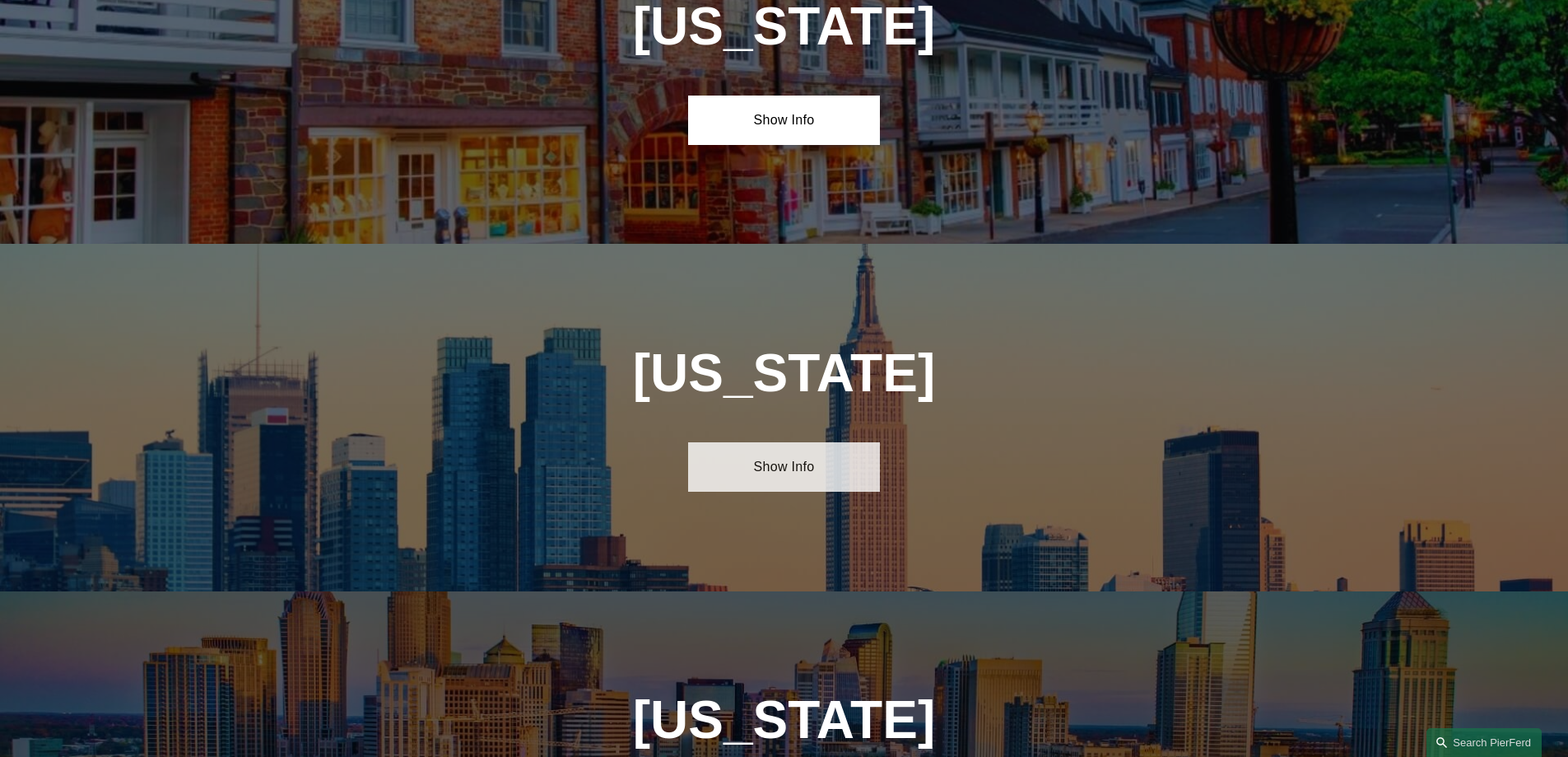
click at [773, 442] on link "Show Info" at bounding box center [783, 466] width 192 height 49
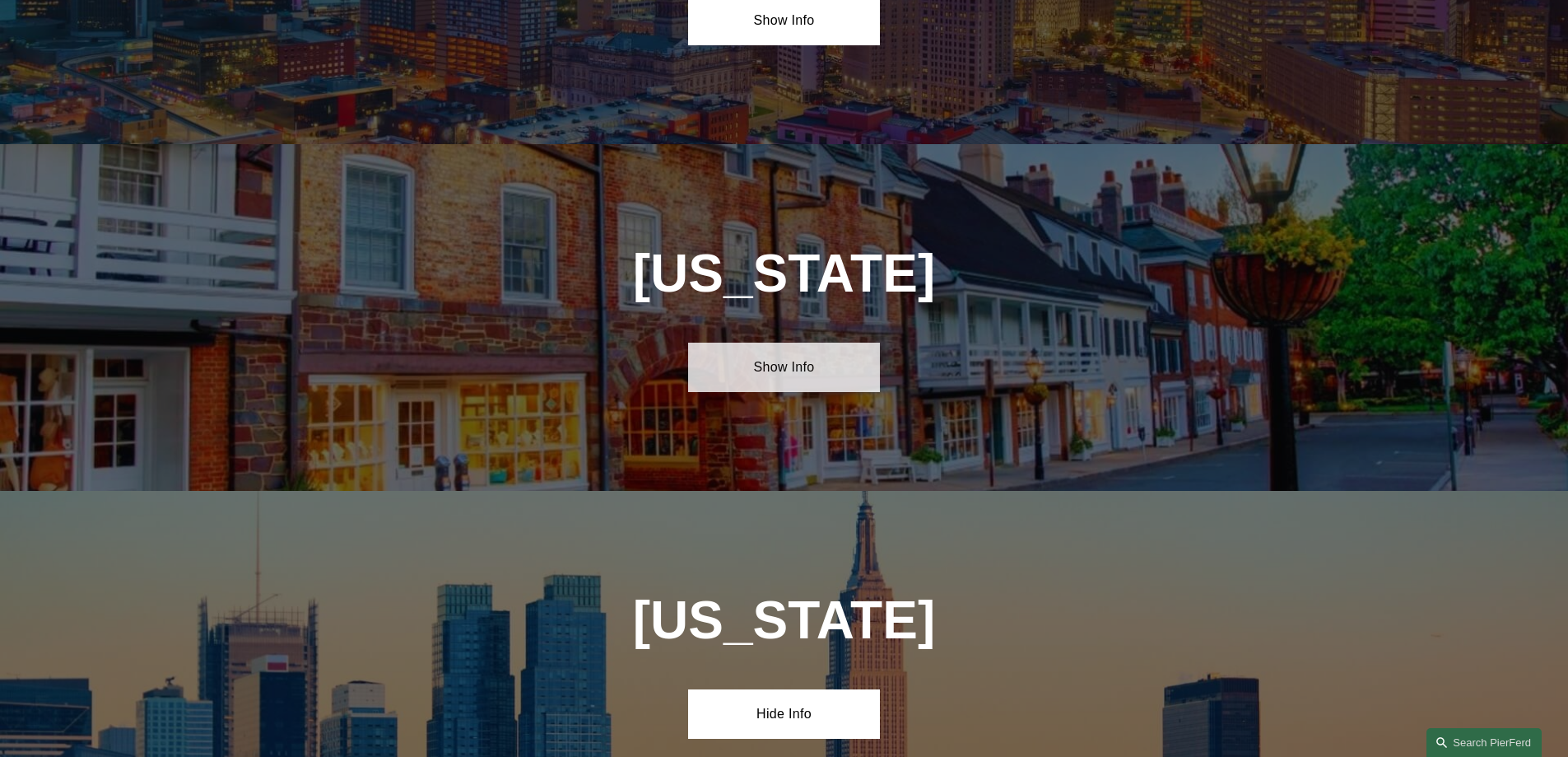
click at [792, 343] on link "Show Info" at bounding box center [783, 367] width 192 height 49
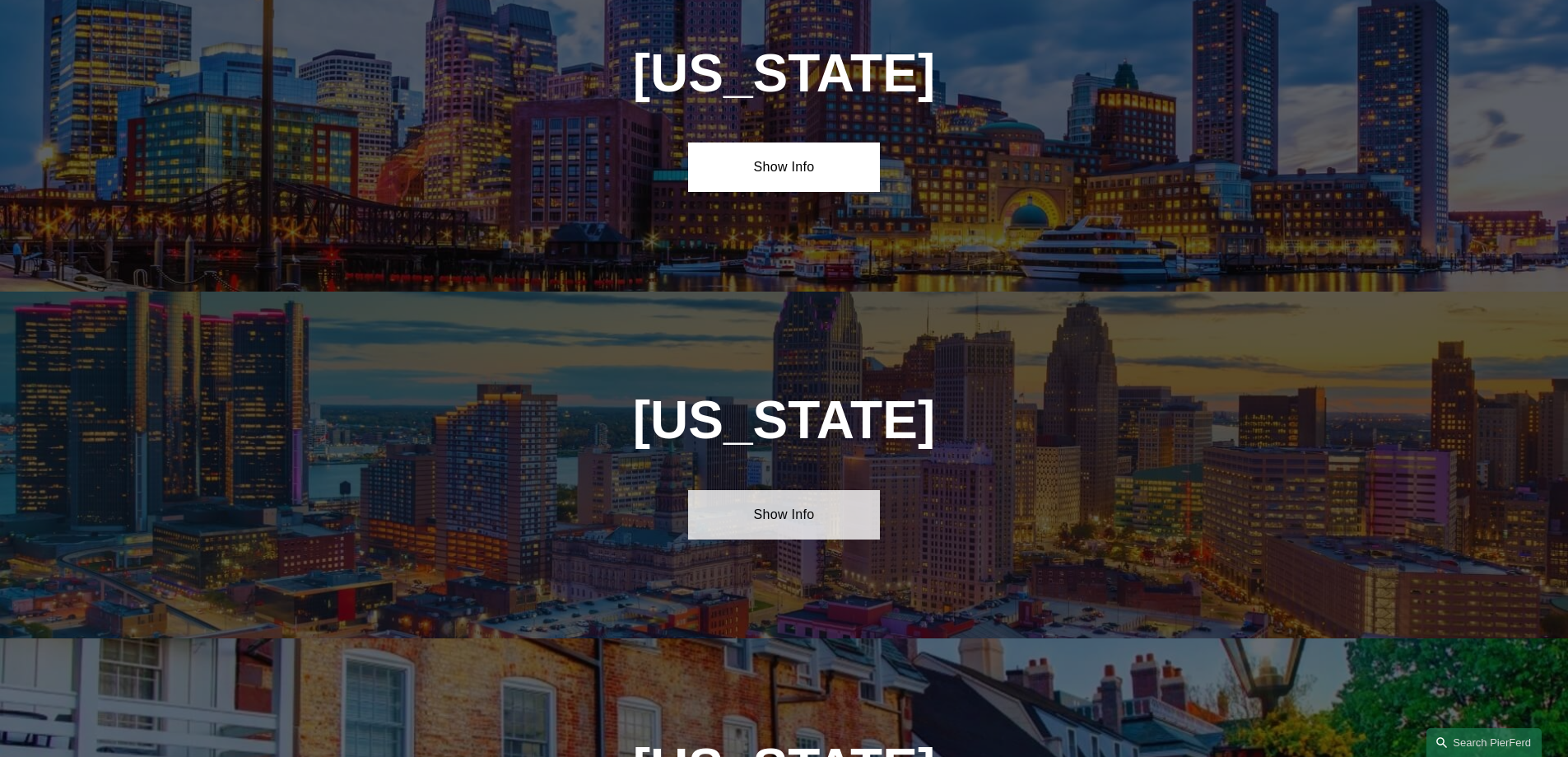
click at [790, 490] on link "Show Info" at bounding box center [783, 514] width 192 height 49
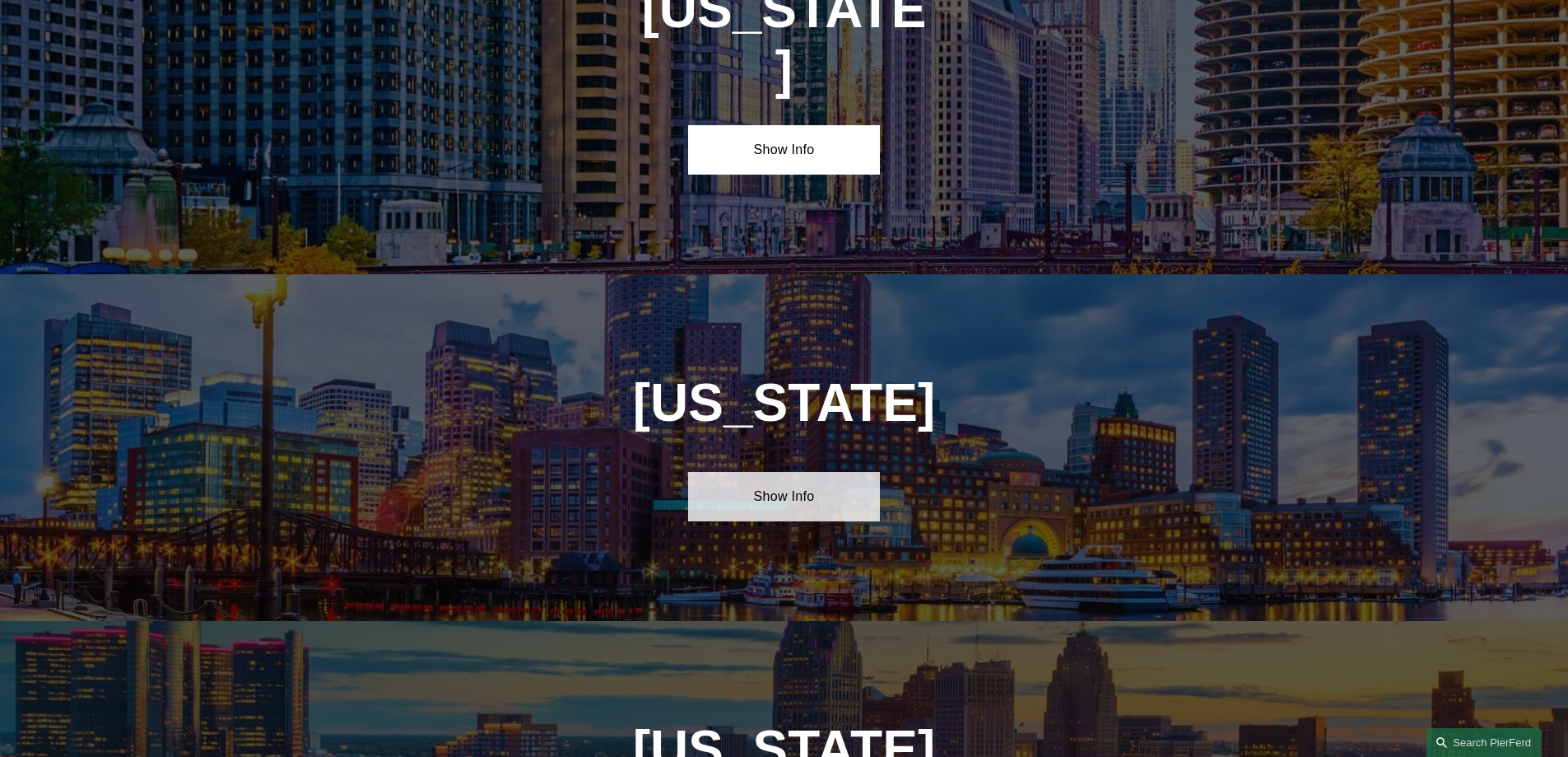
drag, startPoint x: 784, startPoint y: 399, endPoint x: 783, endPoint y: 386, distance: 13.0
click at [784, 472] on link "Show Info" at bounding box center [783, 496] width 192 height 49
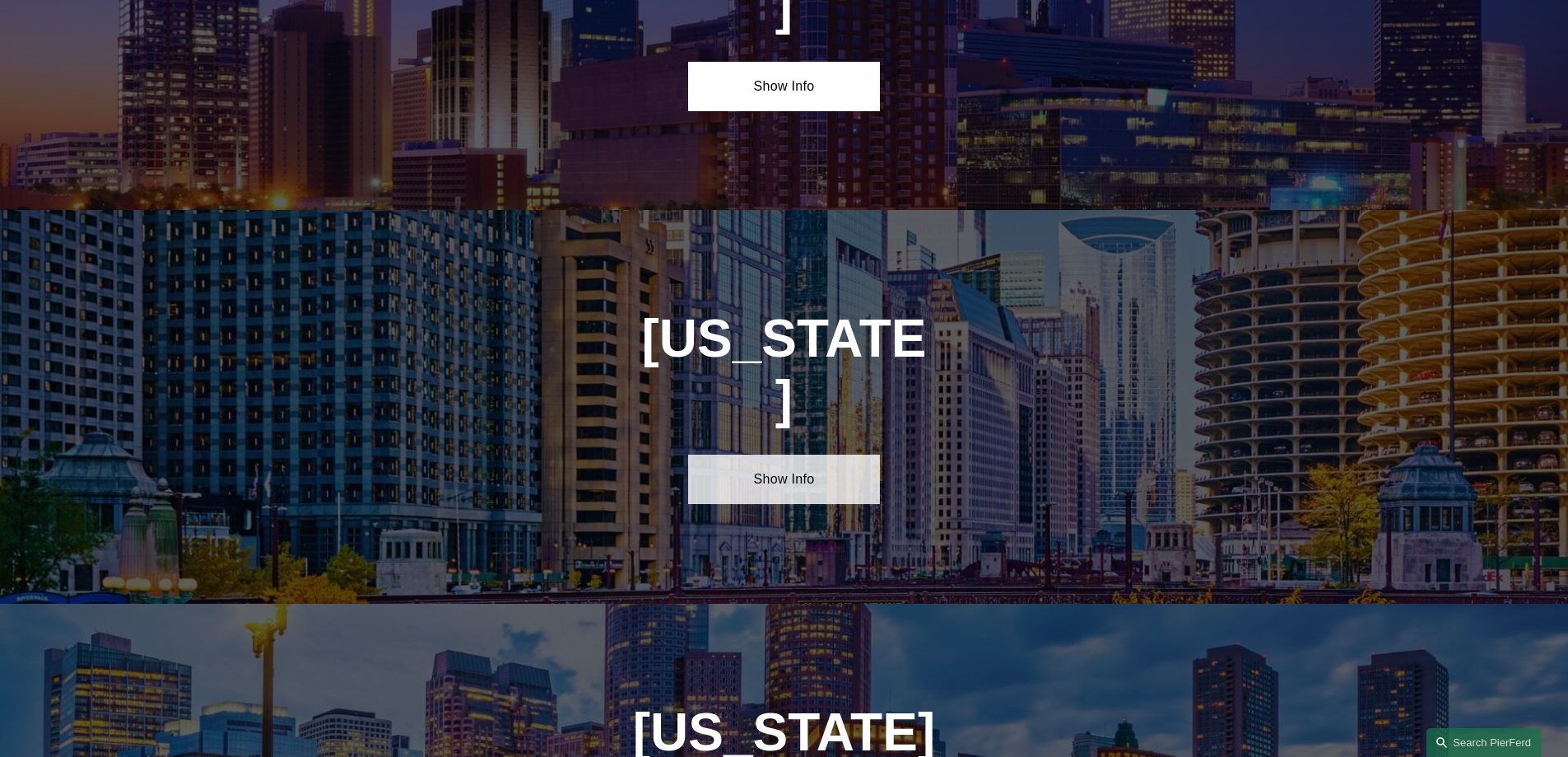
click at [766, 455] on link "Show Info" at bounding box center [783, 479] width 192 height 49
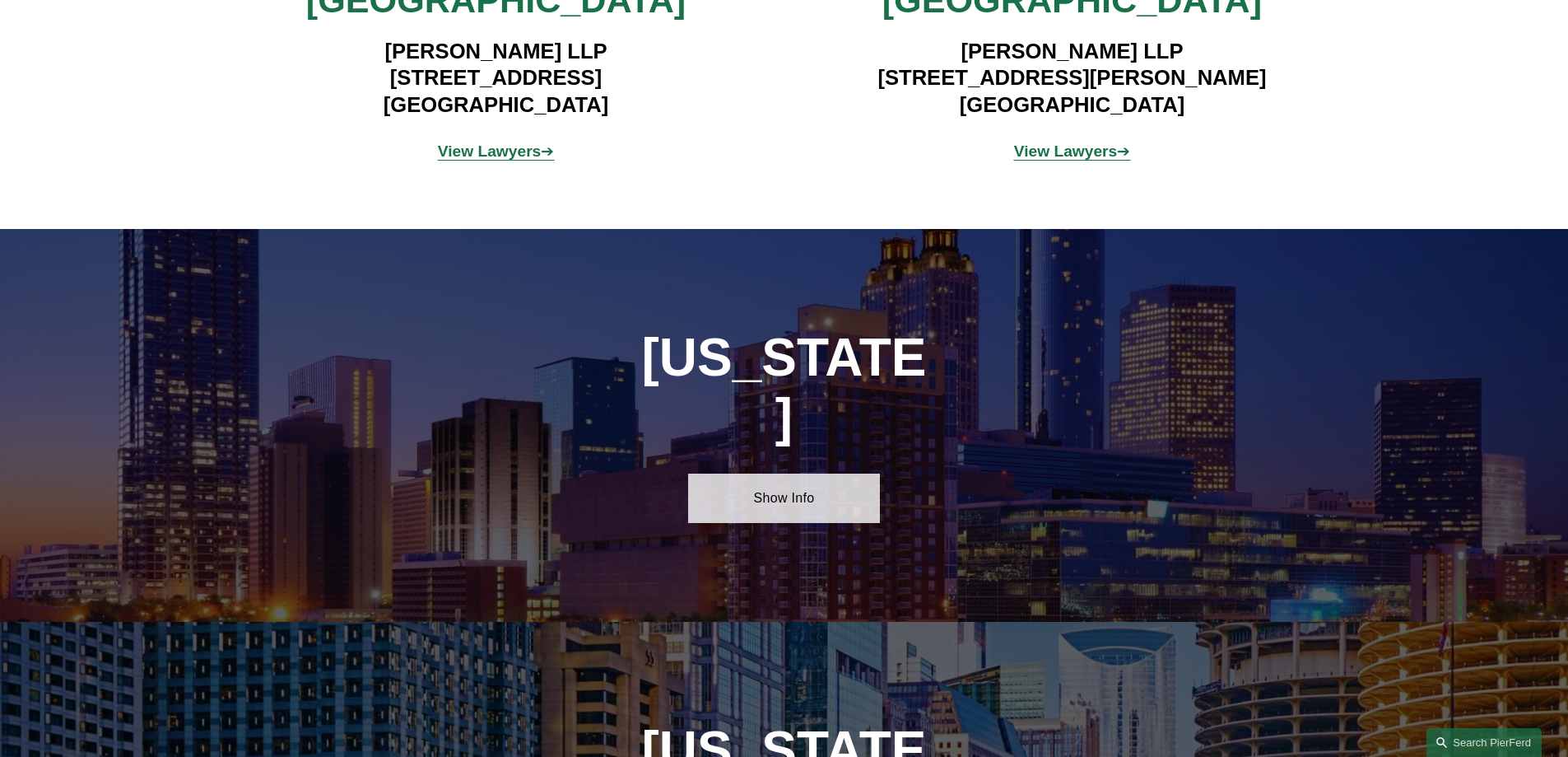
click at [780, 474] on link "Show Info" at bounding box center [783, 498] width 192 height 49
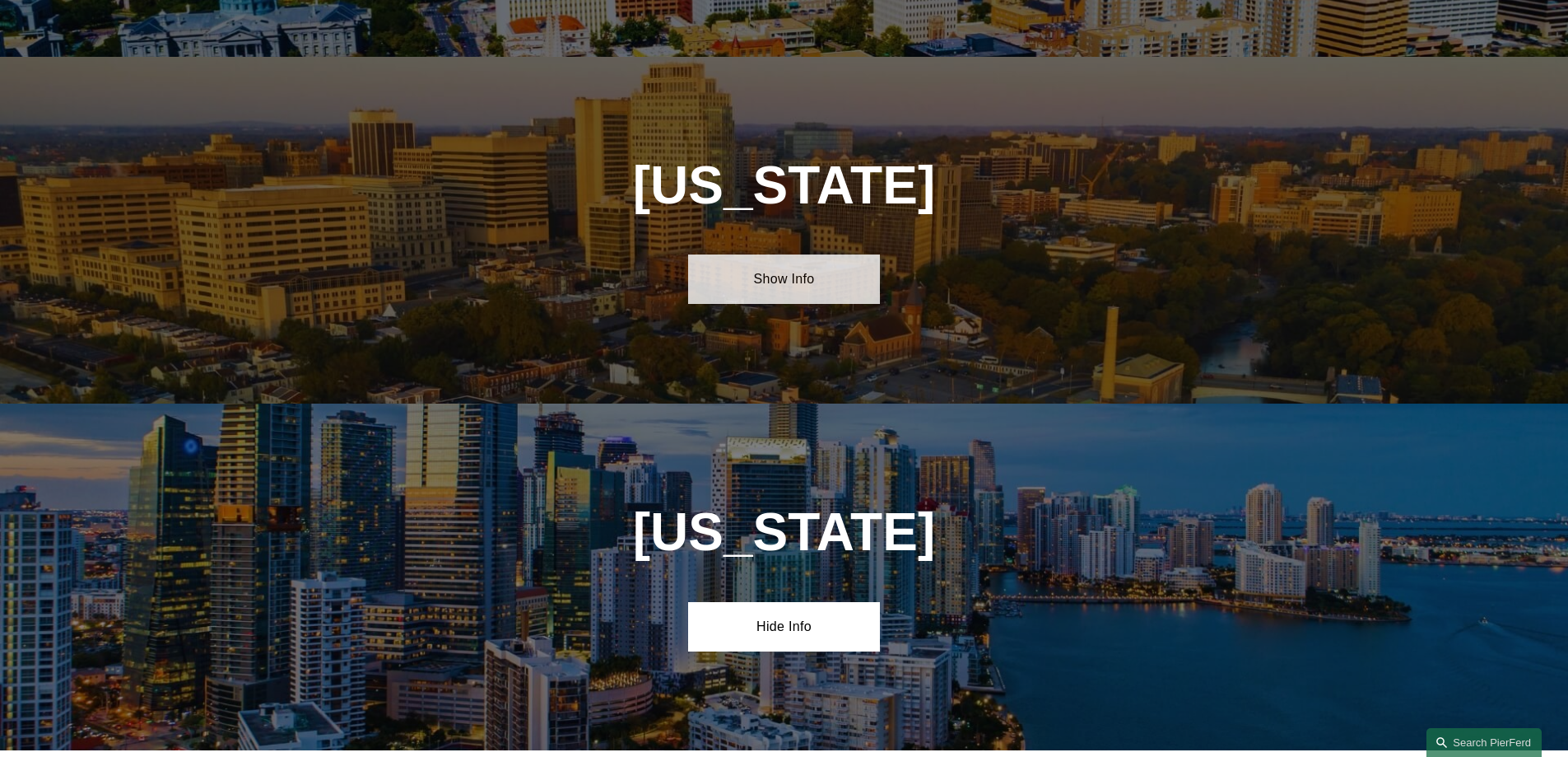
drag, startPoint x: 797, startPoint y: 275, endPoint x: 811, endPoint y: 279, distance: 14.6
click at [796, 275] on link "Show Info" at bounding box center [783, 279] width 192 height 49
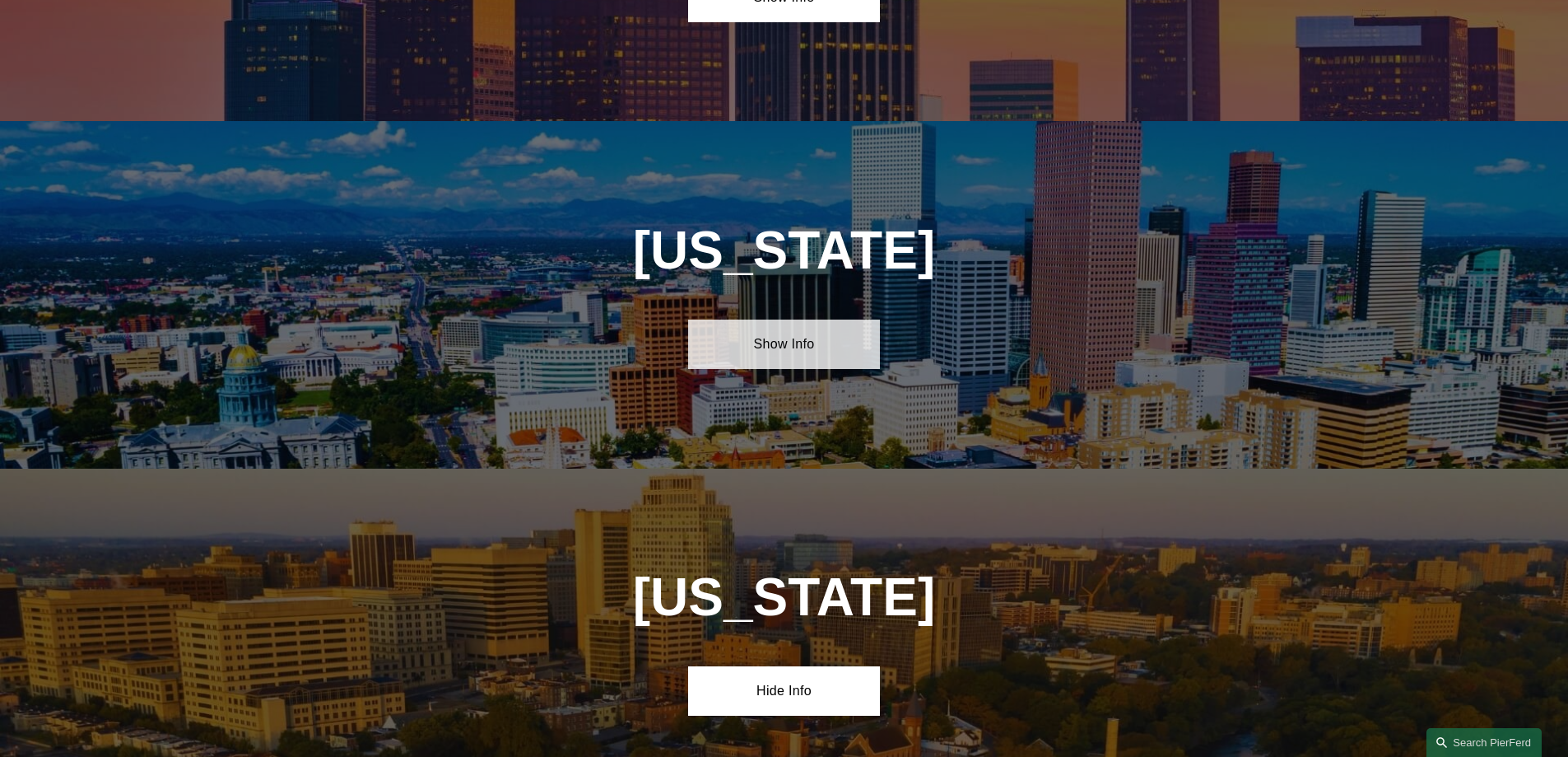
click at [789, 321] on link "Show Info" at bounding box center [783, 344] width 192 height 49
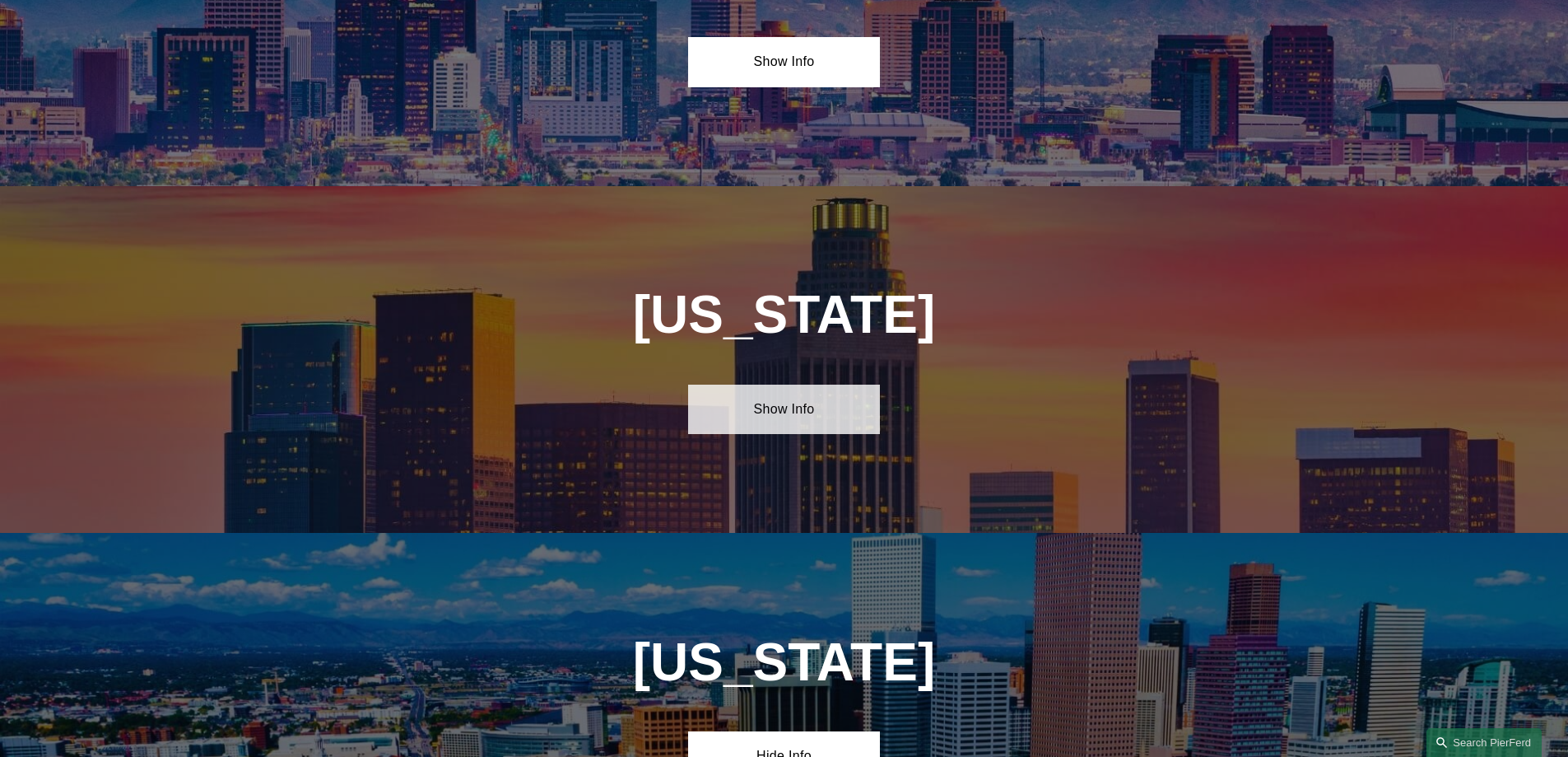
click at [790, 396] on link "Show Info" at bounding box center [783, 409] width 192 height 49
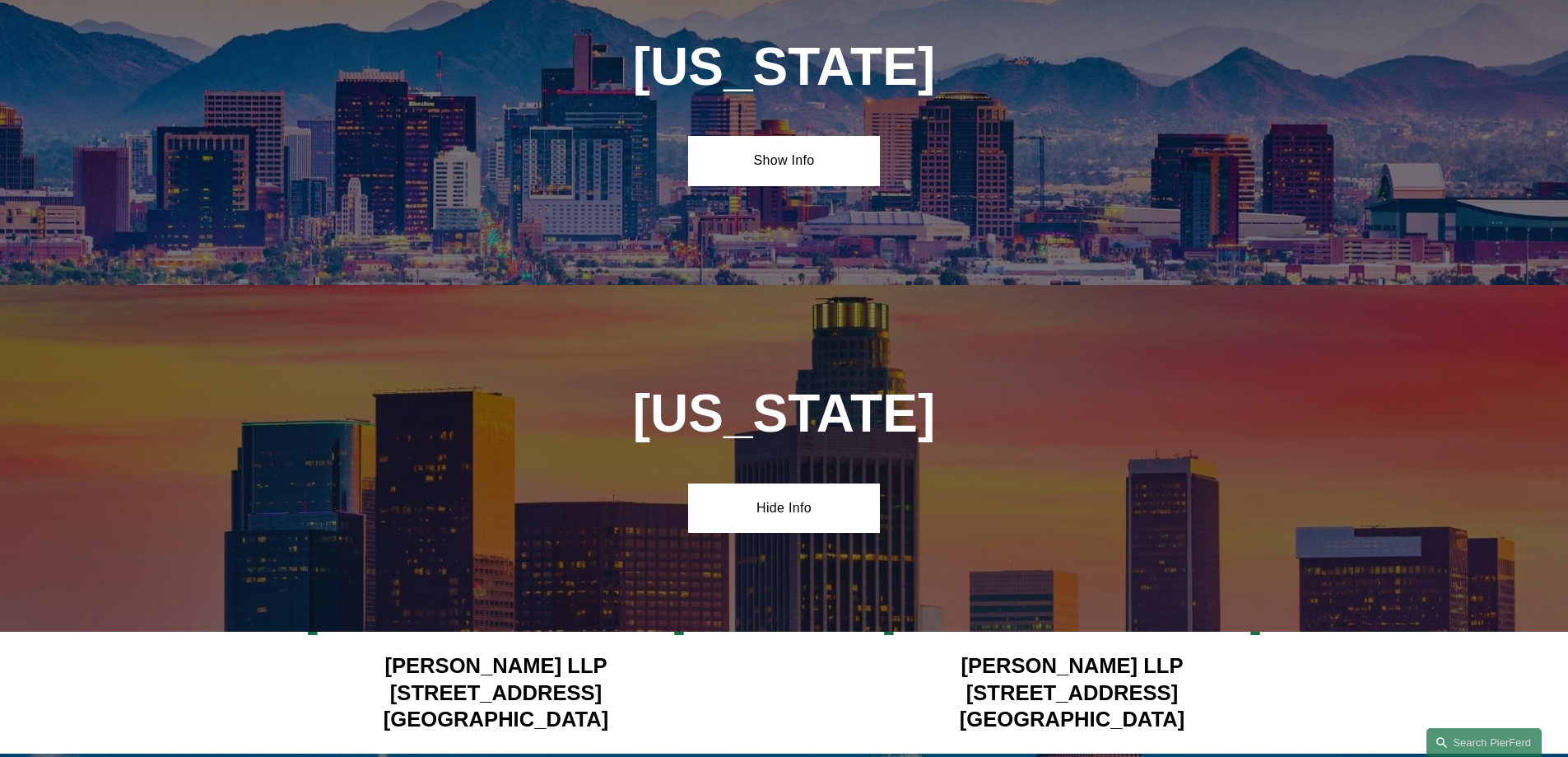
scroll to position [592, 0]
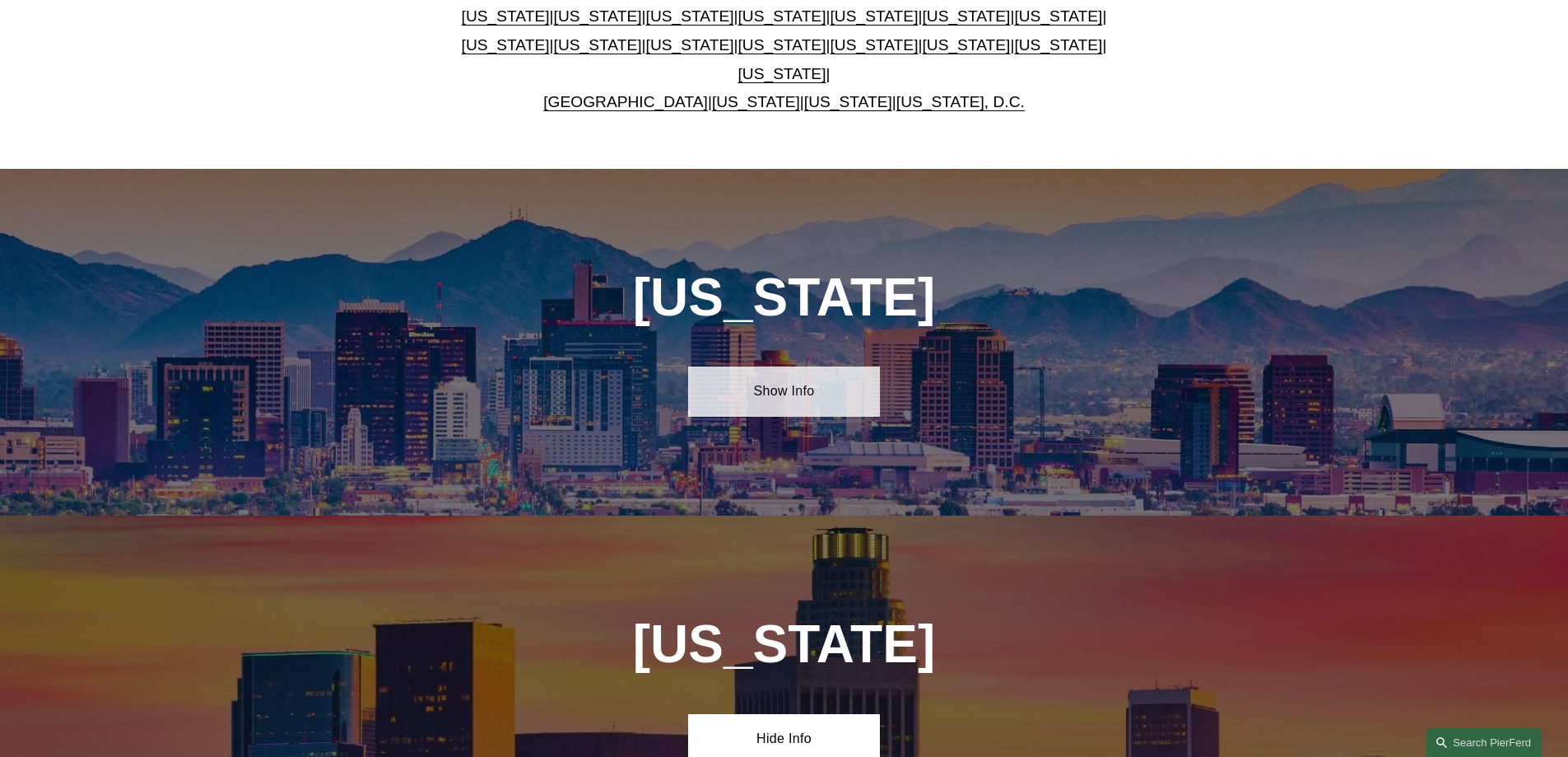
drag, startPoint x: 797, startPoint y: 384, endPoint x: 803, endPoint y: 371, distance: 14.3
click at [800, 383] on link "Show Info" at bounding box center [783, 391] width 192 height 49
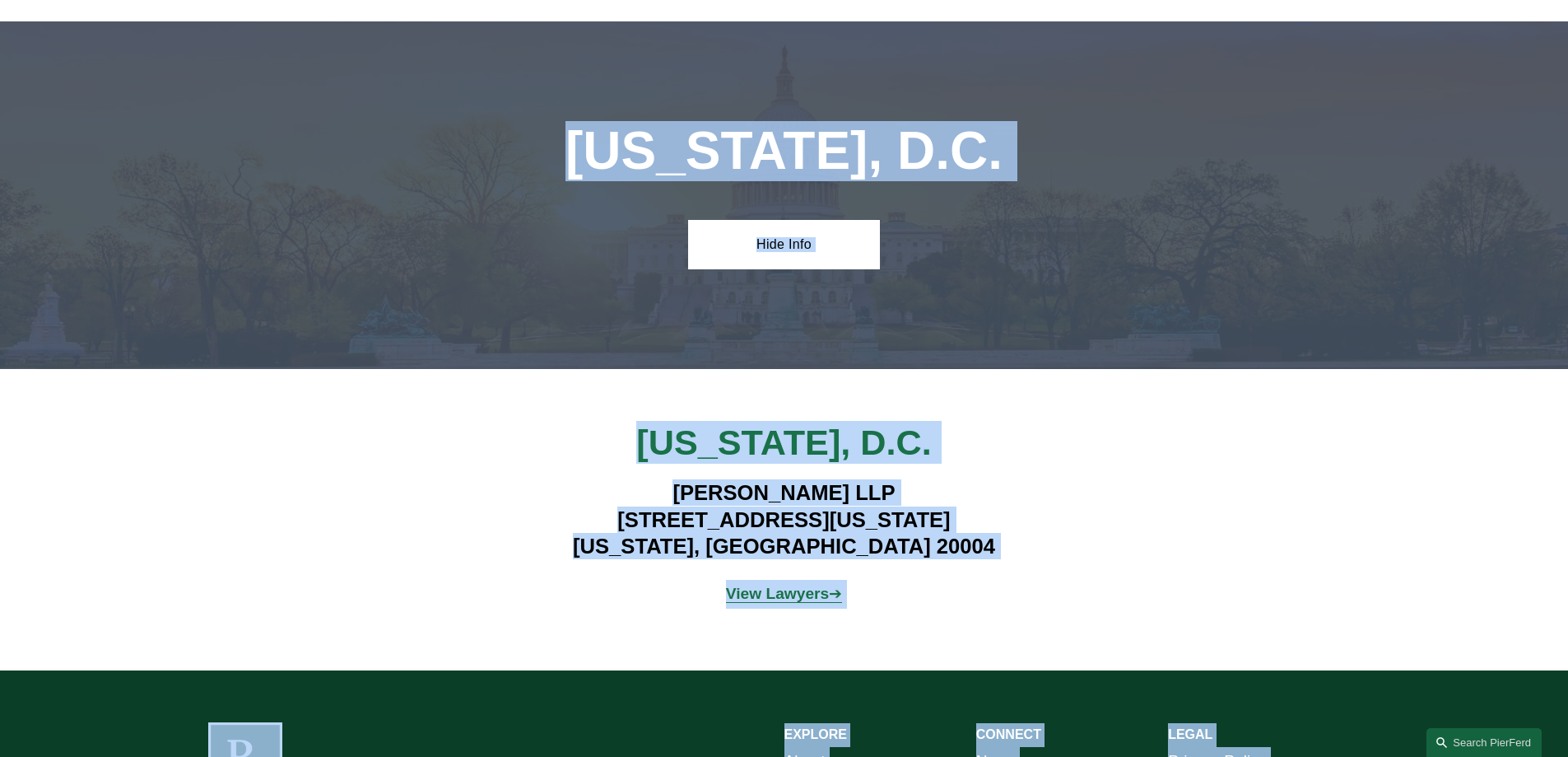
scroll to position [12529, 0]
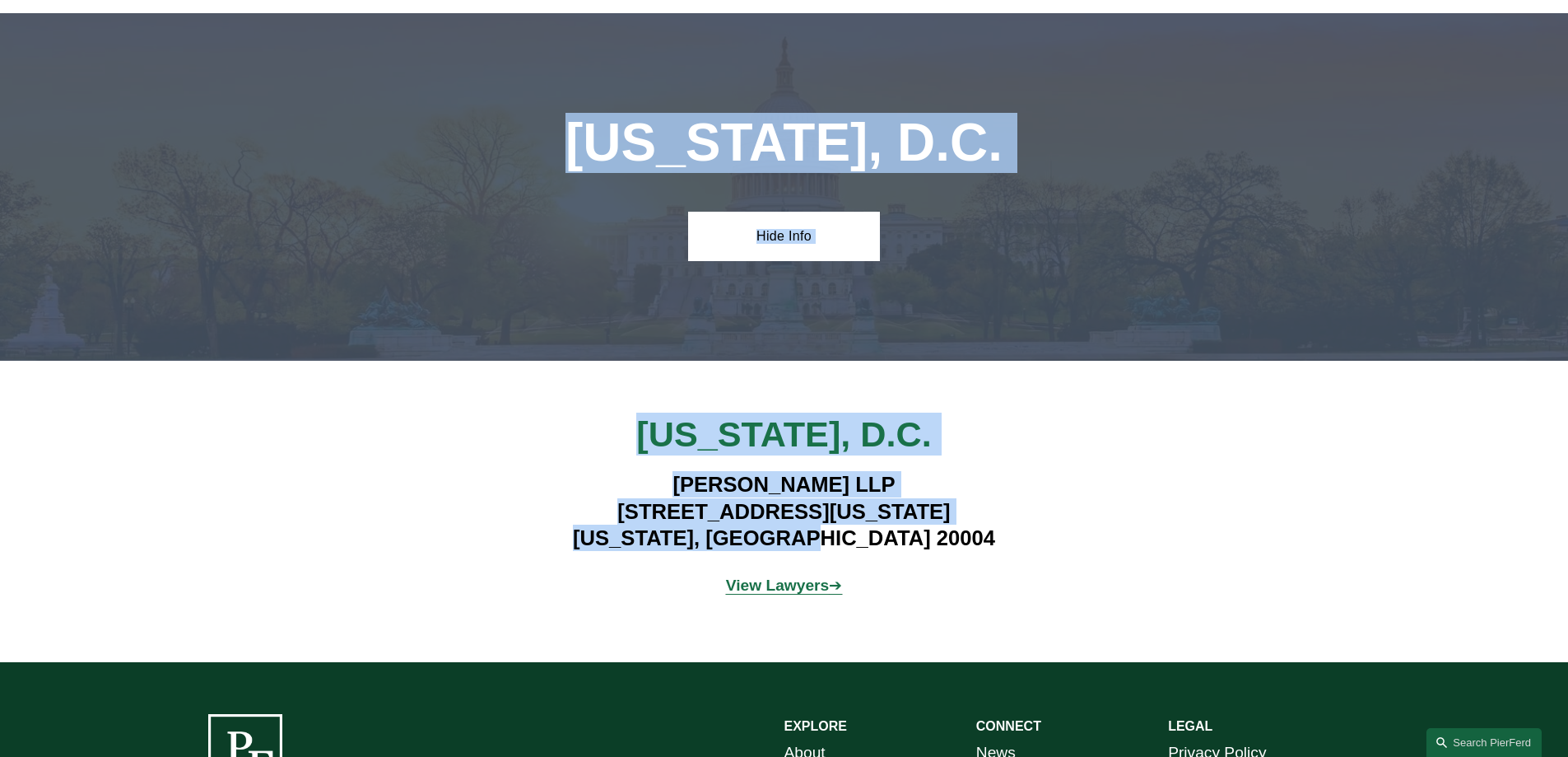
drag, startPoint x: 717, startPoint y: 493, endPoint x: 1074, endPoint y: 269, distance: 421.5
copy article "Loremip Dolorsi Ametconse ADI 9 Elits Doeiusm Tem, Incid 5859 Utlabor, ET 31918…"
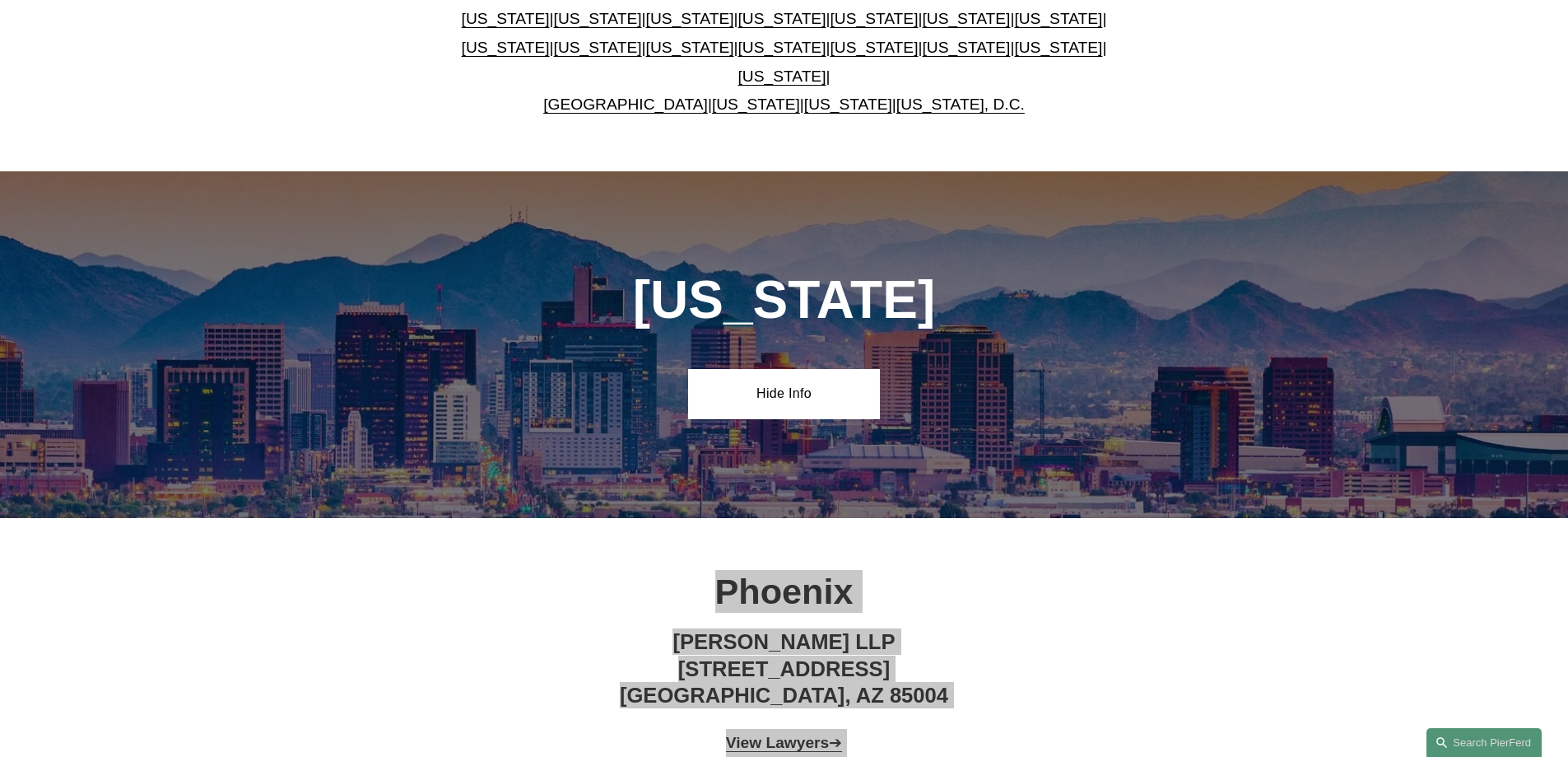
scroll to position [177, 0]
